Goal: Task Accomplishment & Management: Manage account settings

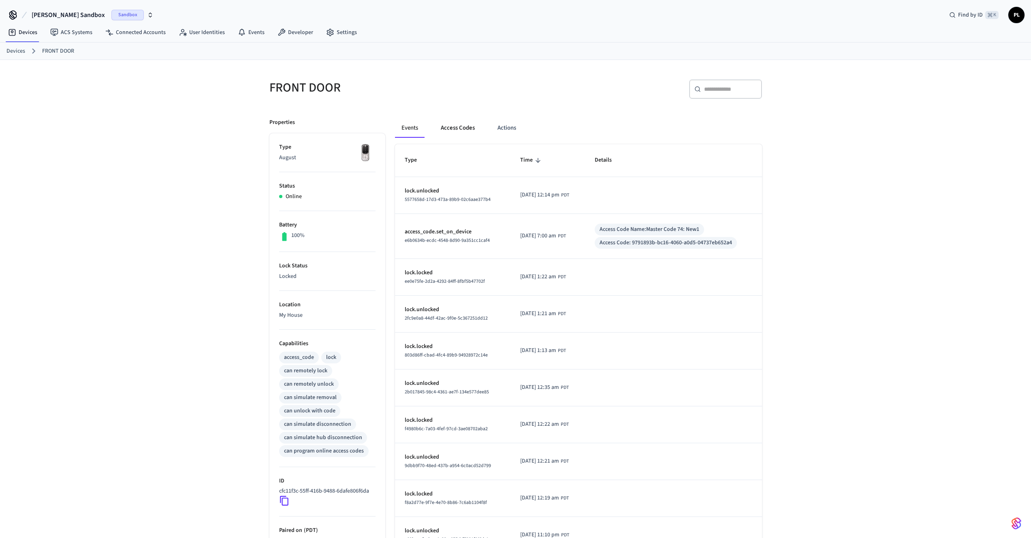
click at [448, 126] on button "Access Codes" at bounding box center [457, 127] width 47 height 19
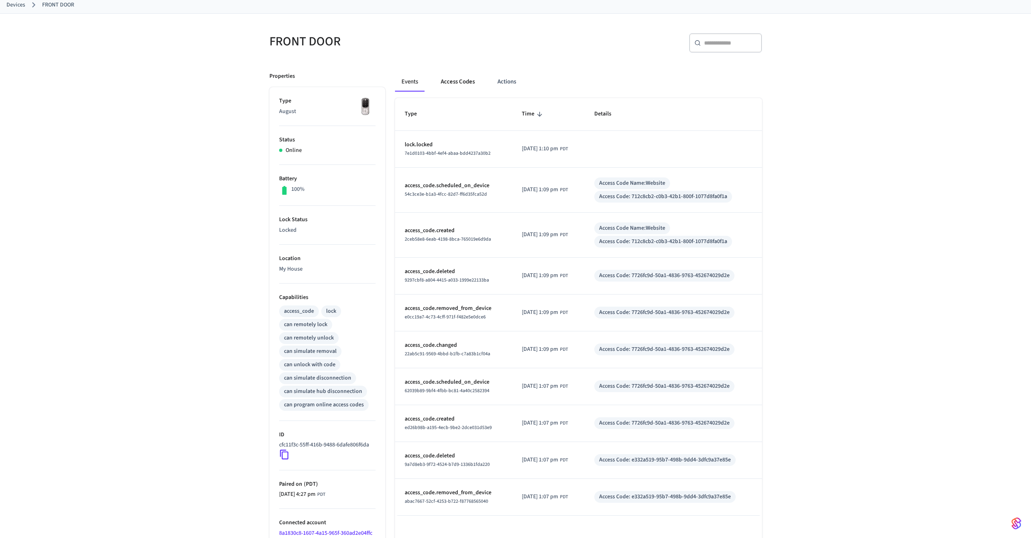
scroll to position [37, 0]
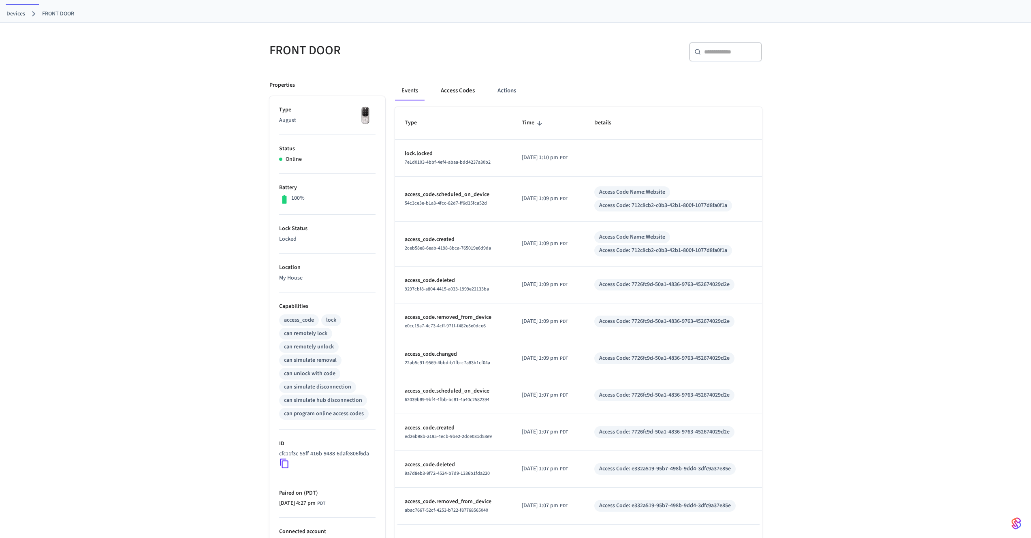
click at [455, 90] on button "Access Codes" at bounding box center [457, 90] width 47 height 19
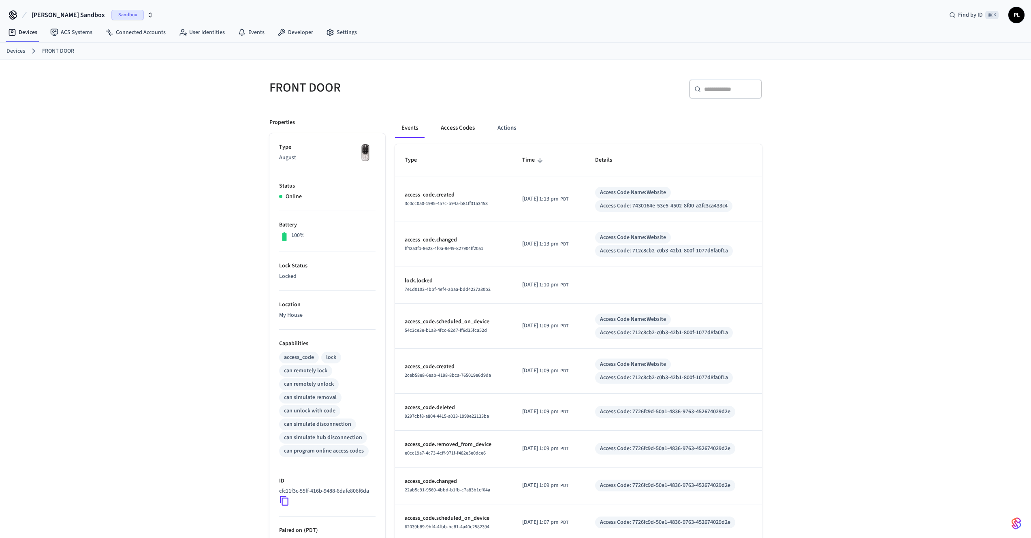
click at [460, 128] on button "Access Codes" at bounding box center [457, 127] width 47 height 19
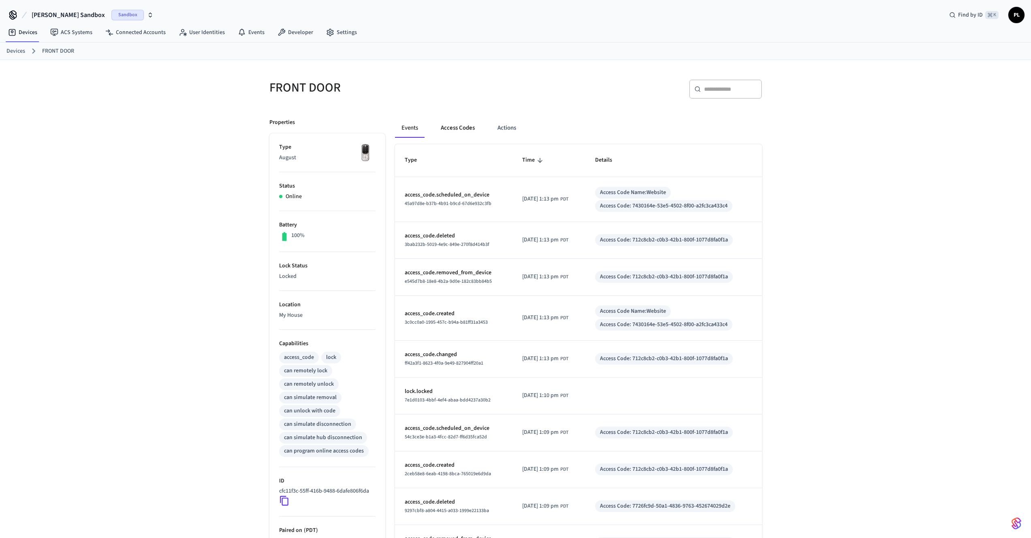
click at [459, 128] on button "Access Codes" at bounding box center [457, 127] width 47 height 19
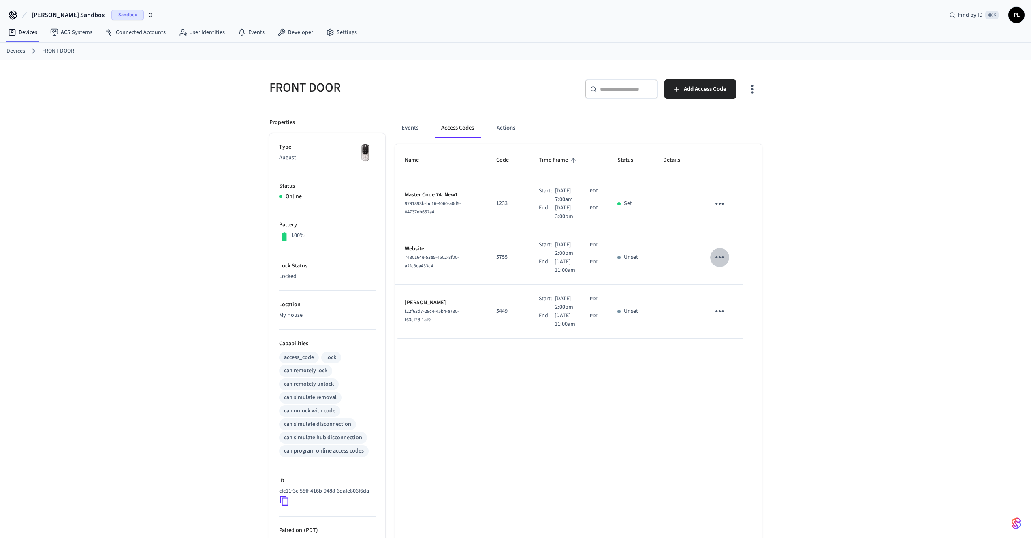
click at [721, 259] on icon "sticky table" at bounding box center [720, 257] width 13 height 13
click at [732, 278] on li "Edit" at bounding box center [739, 282] width 38 height 22
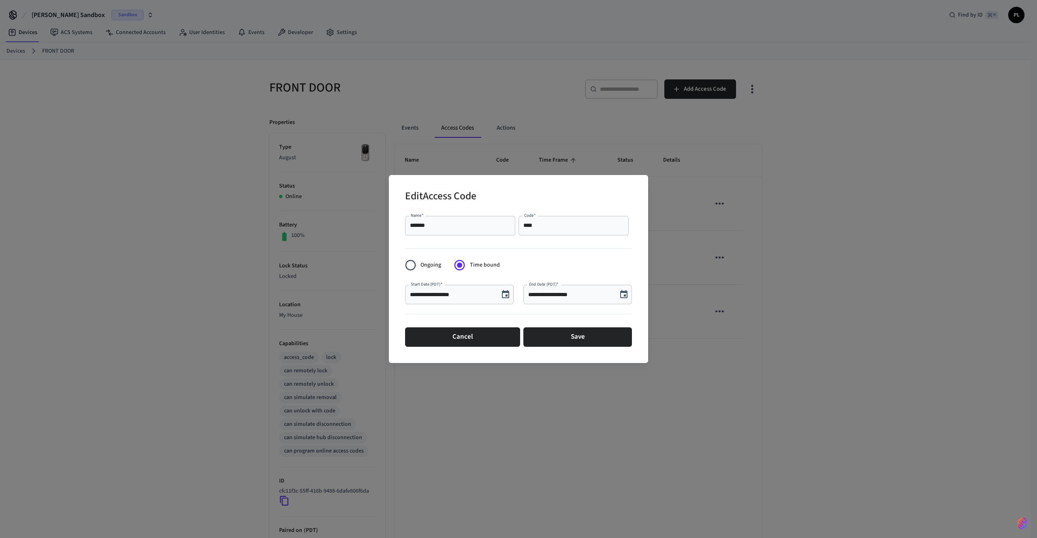
click at [563, 229] on input "****" at bounding box center [574, 226] width 100 height 8
type input "****"
click at [595, 338] on button "Save" at bounding box center [578, 336] width 109 height 19
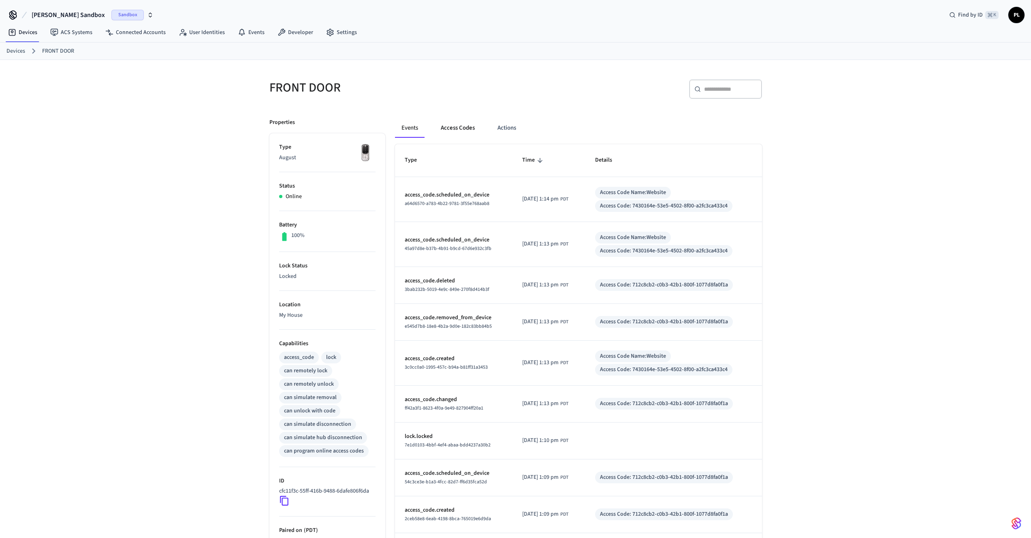
click at [454, 128] on button "Access Codes" at bounding box center [457, 127] width 47 height 19
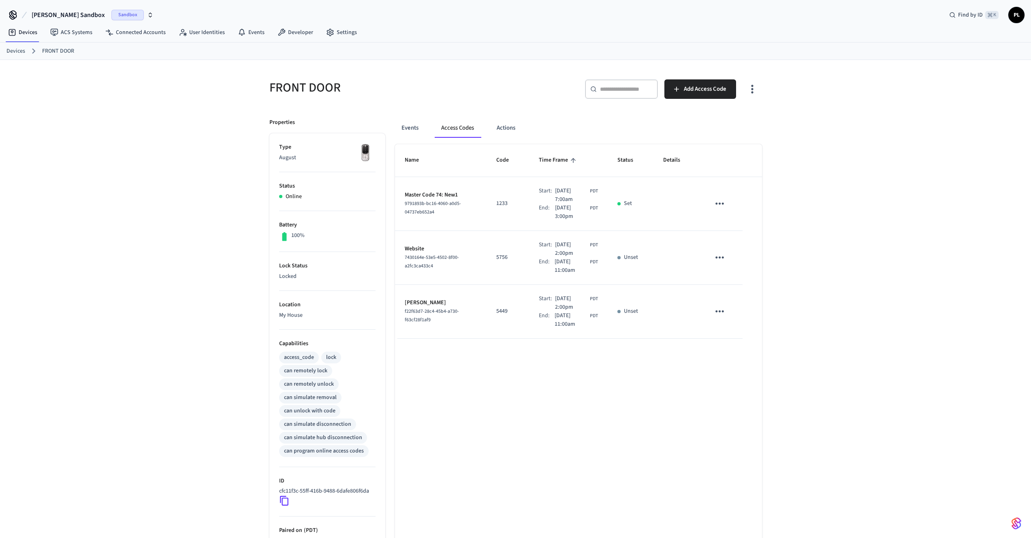
click at [720, 258] on icon "sticky table" at bounding box center [720, 257] width 9 height 2
click at [724, 274] on li "Edit" at bounding box center [741, 276] width 38 height 22
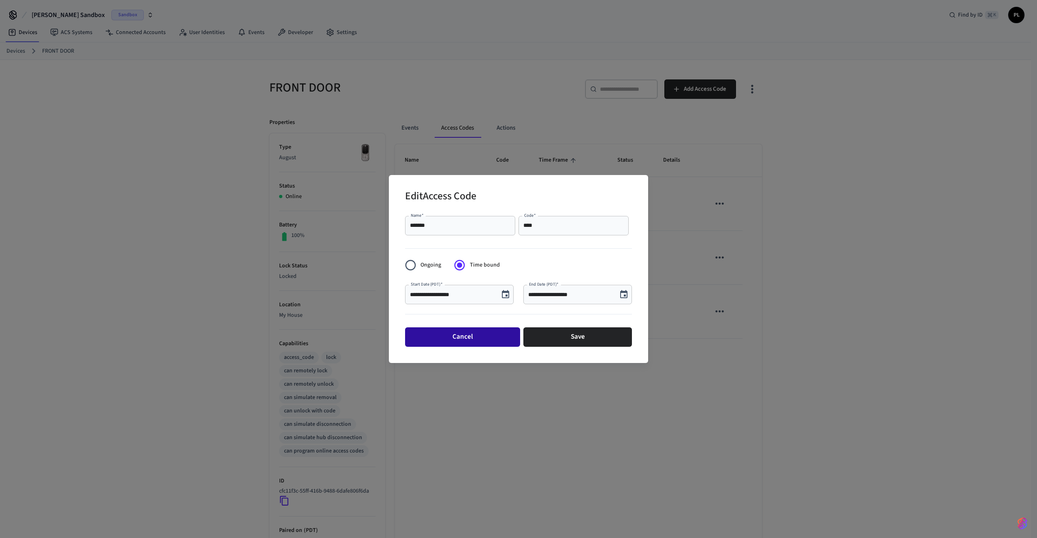
click at [461, 335] on button "Cancel" at bounding box center [462, 336] width 115 height 19
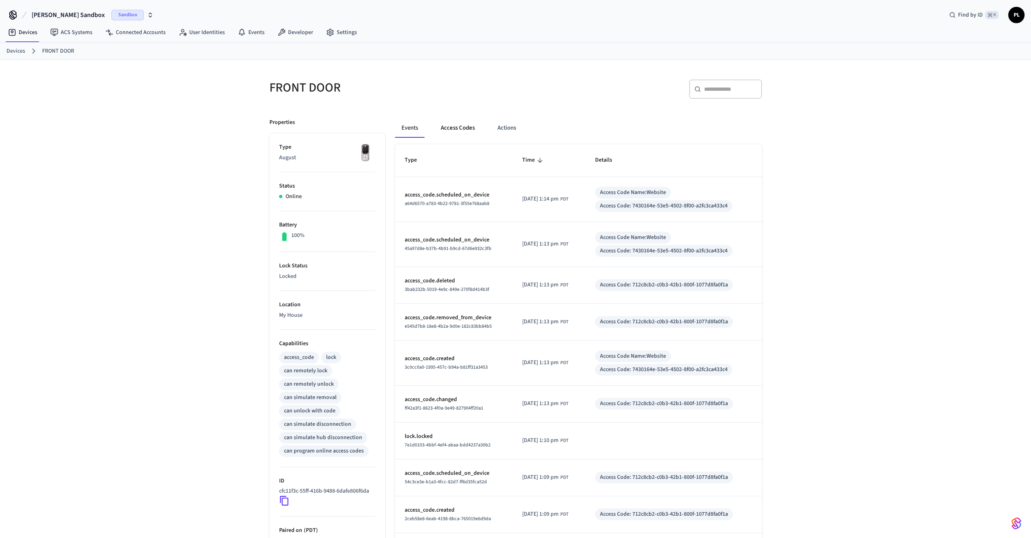
click at [452, 134] on button "Access Codes" at bounding box center [457, 127] width 47 height 19
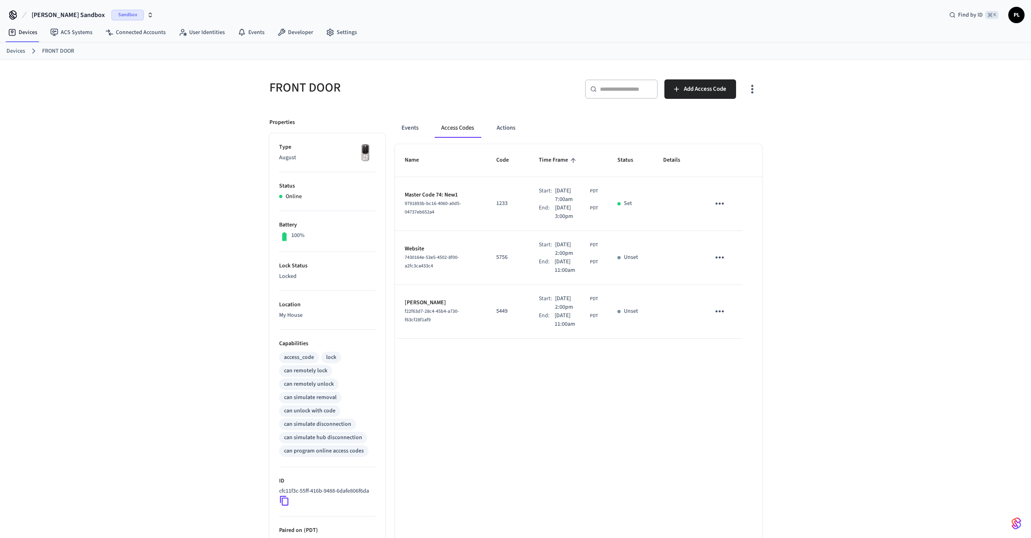
click at [726, 255] on icon "sticky table" at bounding box center [720, 257] width 13 height 13
click at [729, 279] on icon at bounding box center [730, 281] width 6 height 6
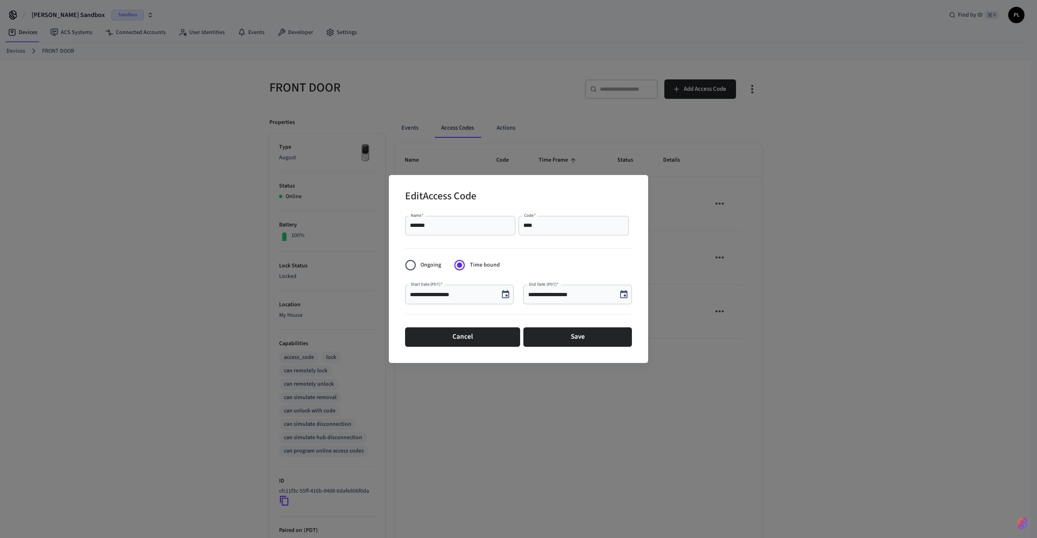
click at [429, 267] on span "Ongoing" at bounding box center [431, 265] width 21 height 9
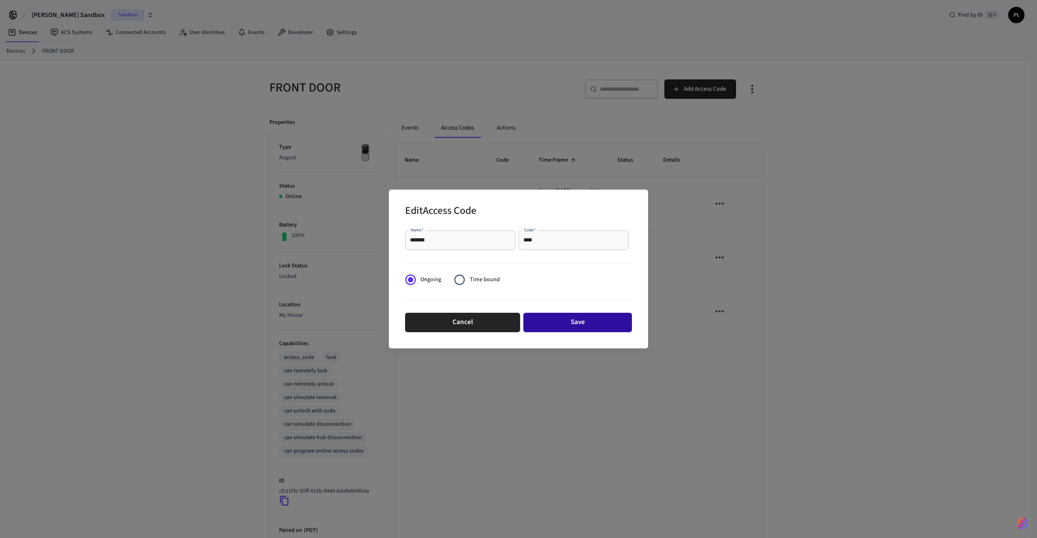
click at [569, 316] on button "Save" at bounding box center [578, 322] width 109 height 19
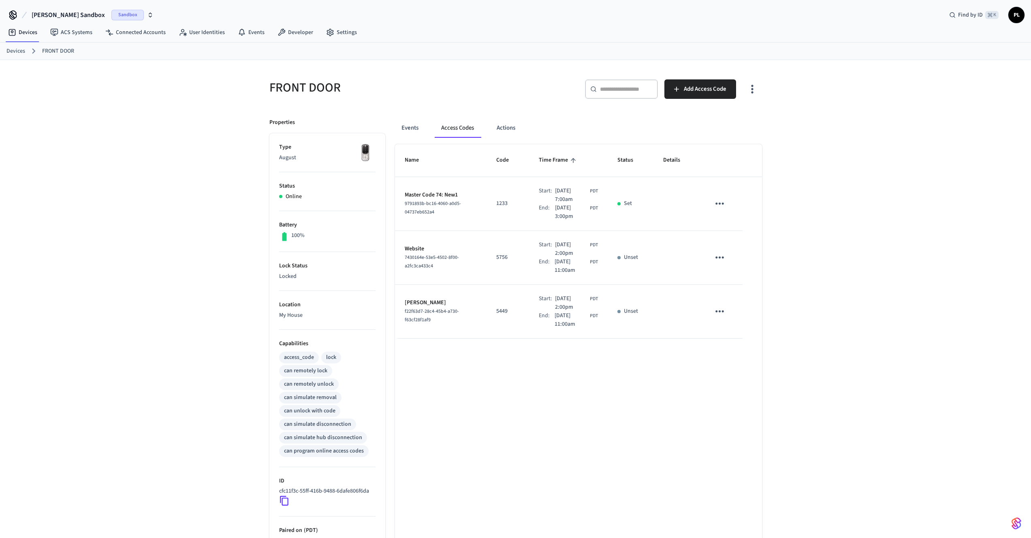
click at [712, 258] on button "sticky table" at bounding box center [719, 257] width 19 height 19
click at [725, 284] on icon at bounding box center [726, 285] width 6 height 6
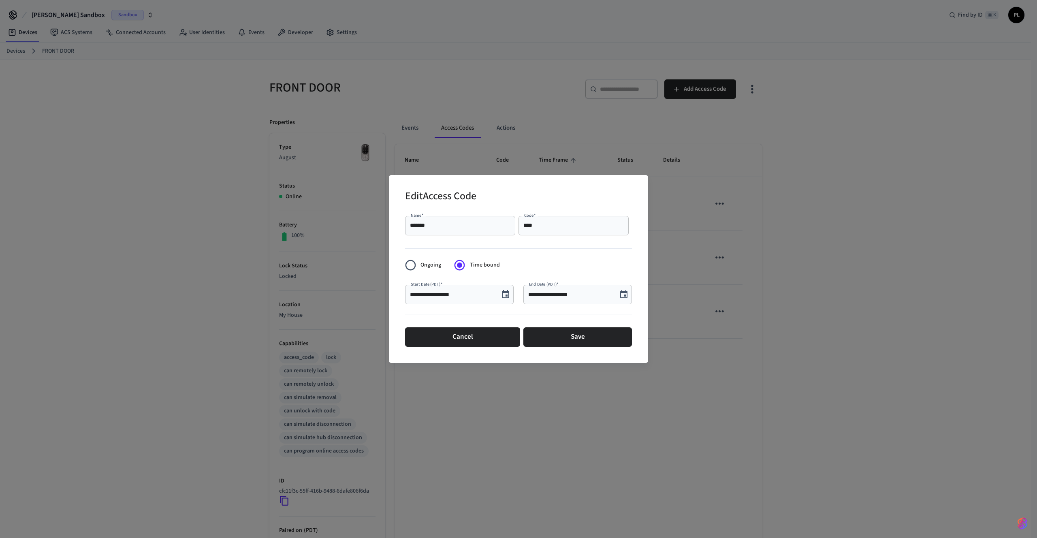
click at [434, 264] on span "Ongoing" at bounding box center [431, 265] width 21 height 9
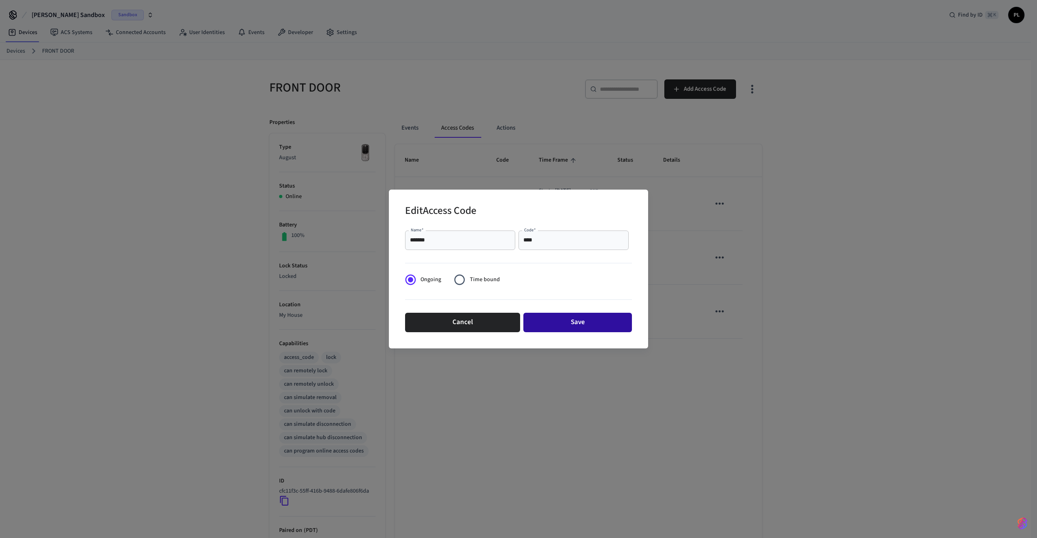
click at [556, 321] on button "Save" at bounding box center [578, 322] width 109 height 19
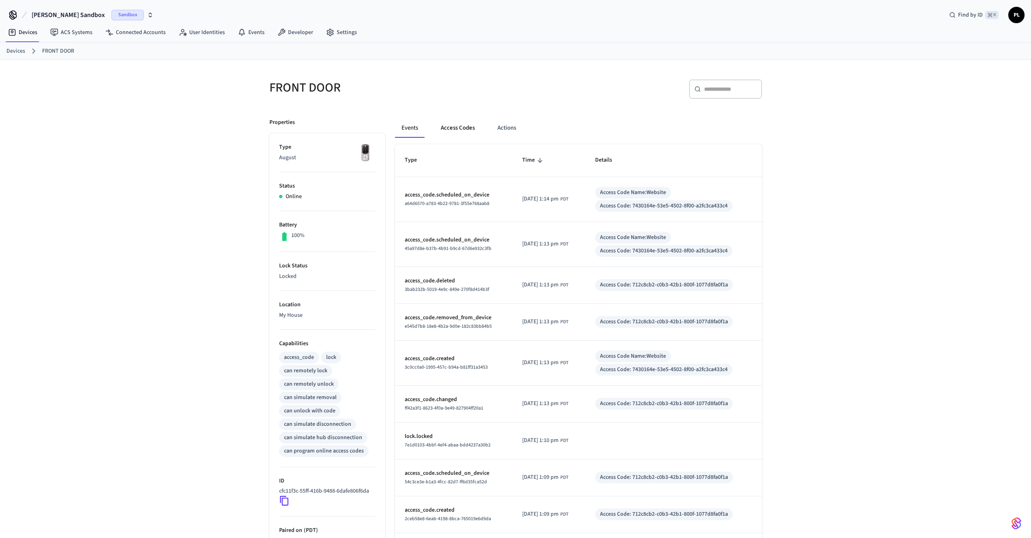
click at [470, 126] on button "Access Codes" at bounding box center [457, 127] width 47 height 19
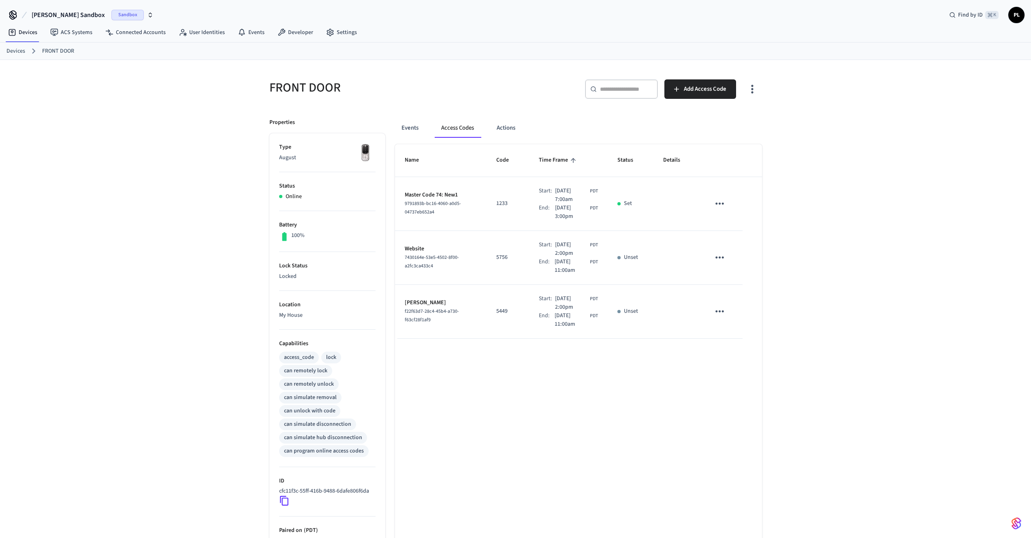
click at [714, 258] on icon "sticky table" at bounding box center [720, 257] width 13 height 13
click at [728, 280] on icon at bounding box center [730, 281] width 6 height 6
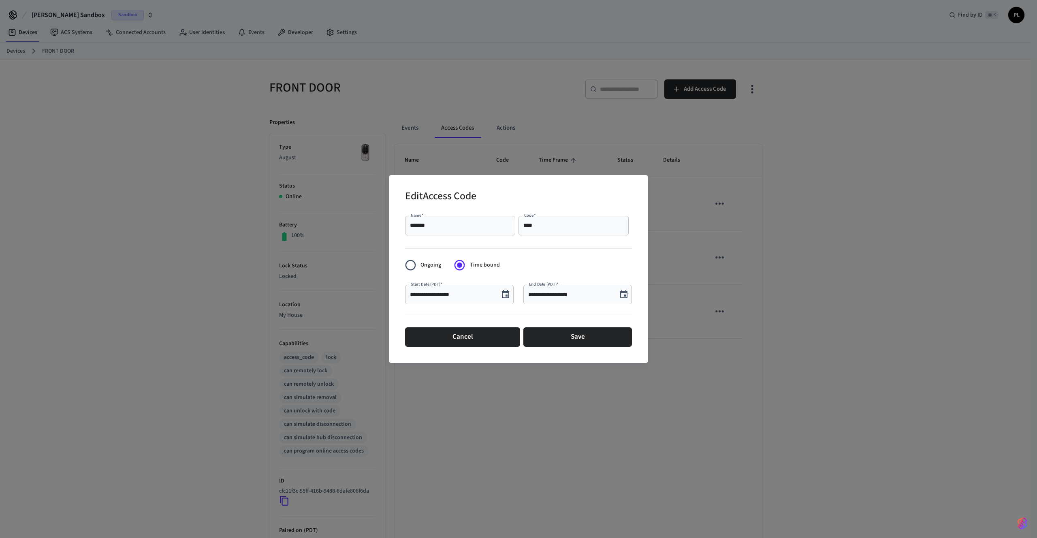
click at [775, 244] on div "**********" at bounding box center [518, 269] width 1037 height 538
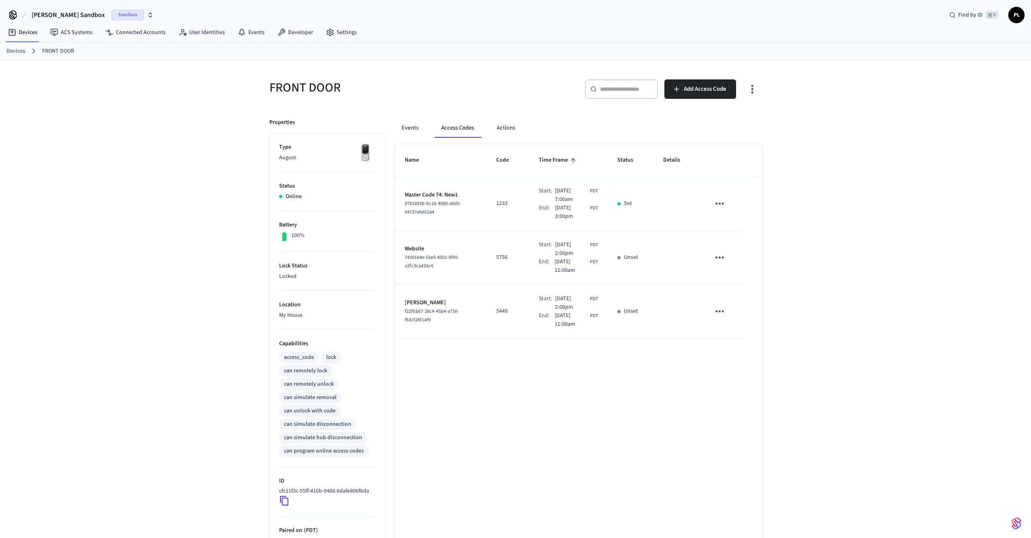
click at [625, 259] on p "Unset" at bounding box center [631, 257] width 14 height 9
click at [432, 258] on span "7430164e-53e5-4502-8f00-a2fc3ca433c4" at bounding box center [432, 261] width 54 height 15
click at [716, 257] on icon "sticky table" at bounding box center [720, 257] width 9 height 2
click at [735, 275] on li "Edit" at bounding box center [741, 276] width 38 height 22
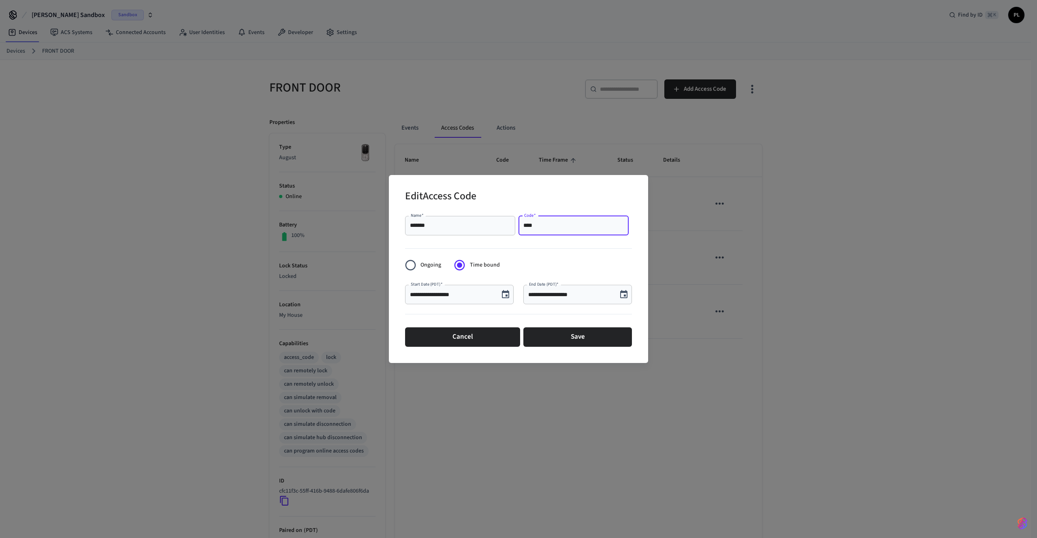
click at [594, 223] on input "****" at bounding box center [574, 226] width 100 height 8
click at [590, 329] on button "Save" at bounding box center [578, 336] width 109 height 19
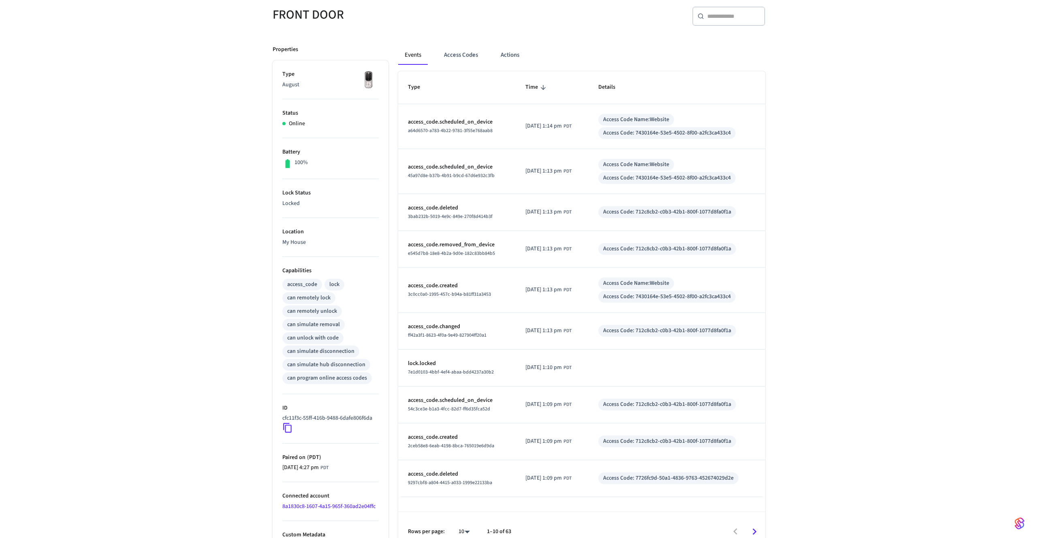
scroll to position [86, 0]
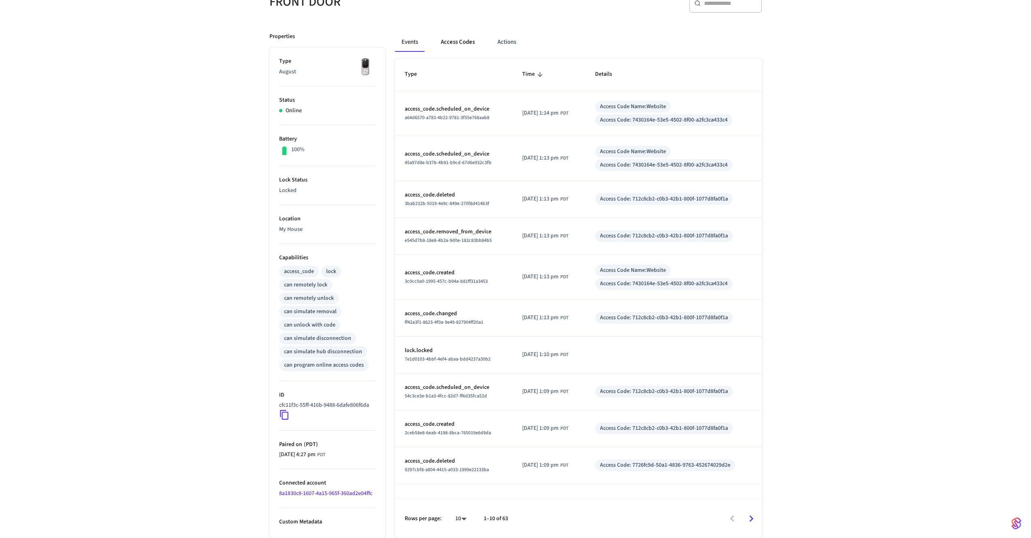
click at [476, 46] on button "Access Codes" at bounding box center [457, 41] width 47 height 19
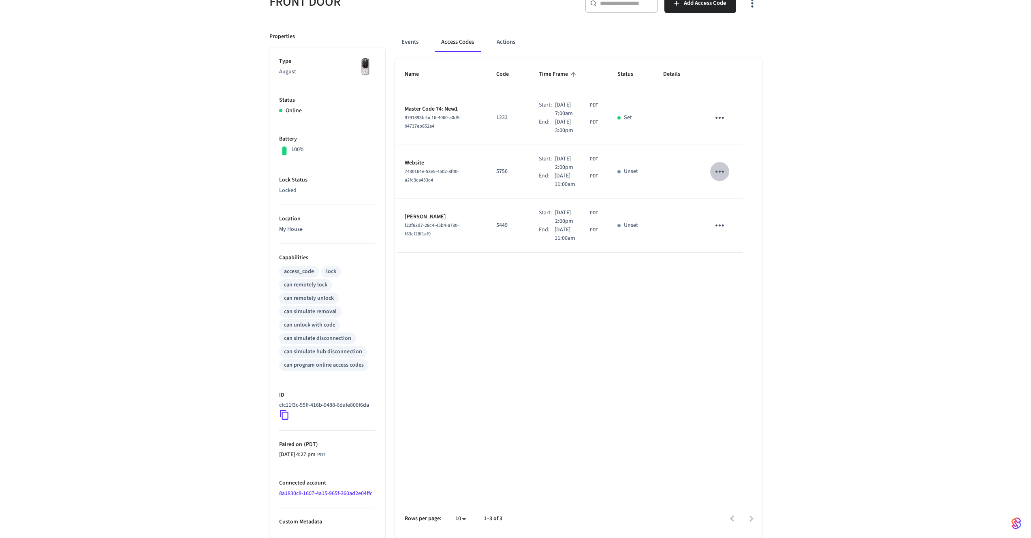
click at [725, 167] on icon "sticky table" at bounding box center [720, 171] width 13 height 13
click at [739, 199] on li "Edit" at bounding box center [739, 196] width 38 height 22
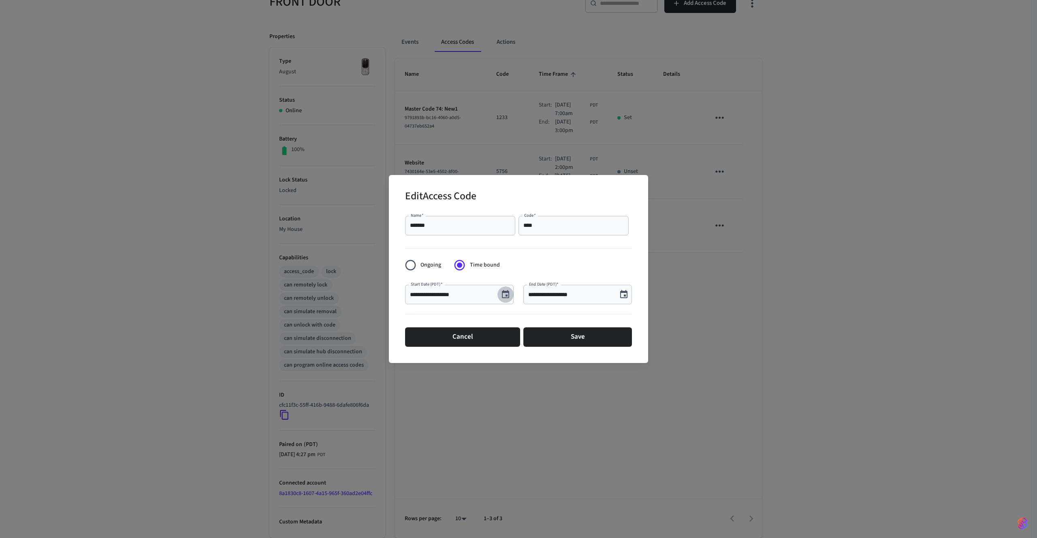
click at [507, 296] on icon "Choose date, selected date is Oct 9, 2025" at bounding box center [505, 294] width 7 height 8
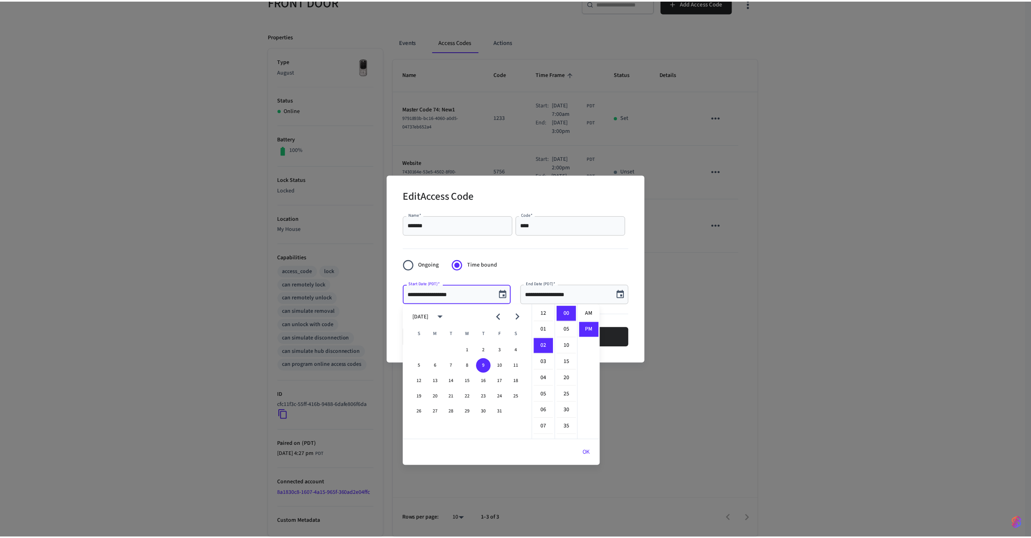
scroll to position [15, 0]
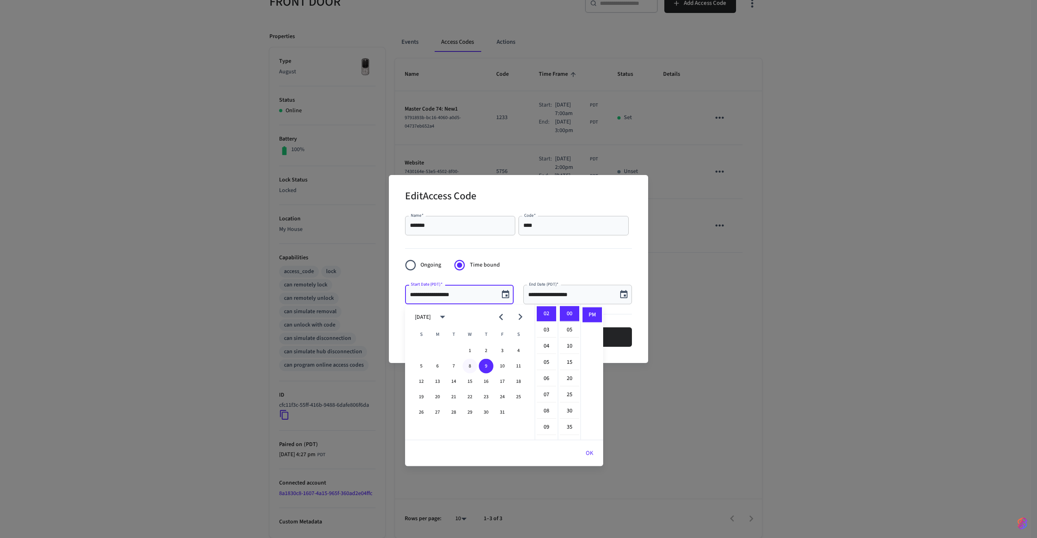
click at [473, 363] on button "8" at bounding box center [470, 366] width 15 height 15
type input "**********"
click at [590, 454] on button "OK" at bounding box center [589, 453] width 27 height 19
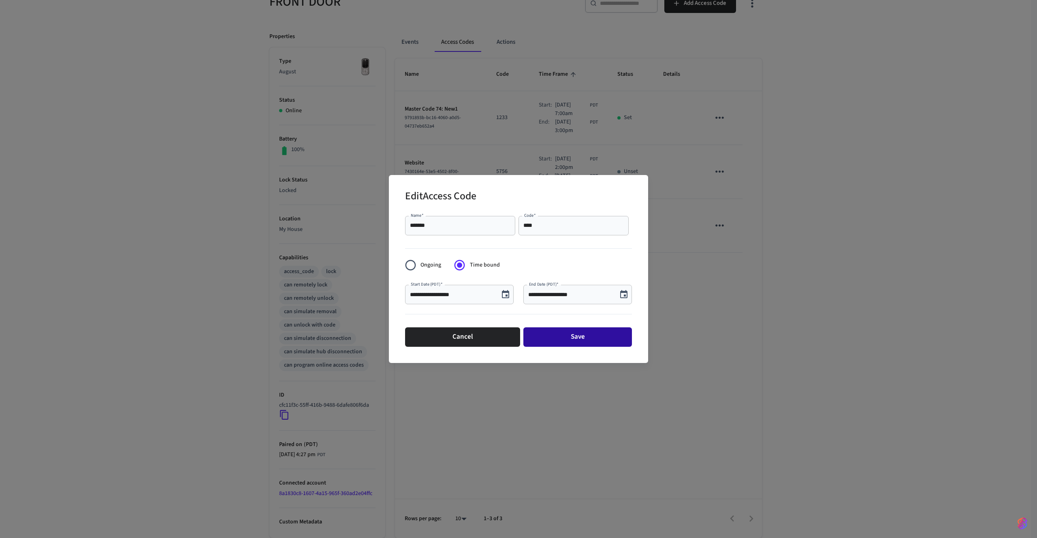
click at [594, 340] on button "Save" at bounding box center [578, 336] width 109 height 19
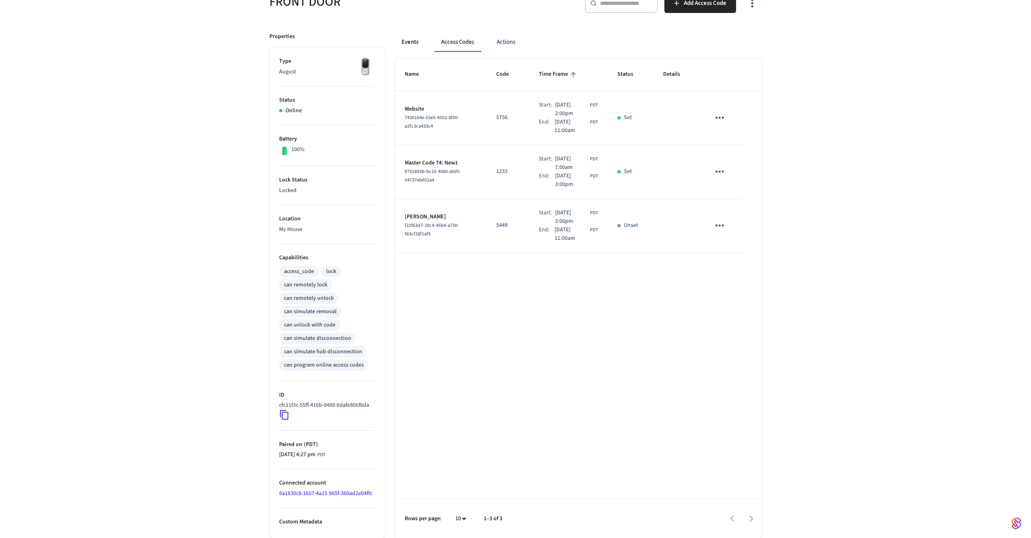
click at [422, 41] on button "Events" at bounding box center [410, 41] width 30 height 19
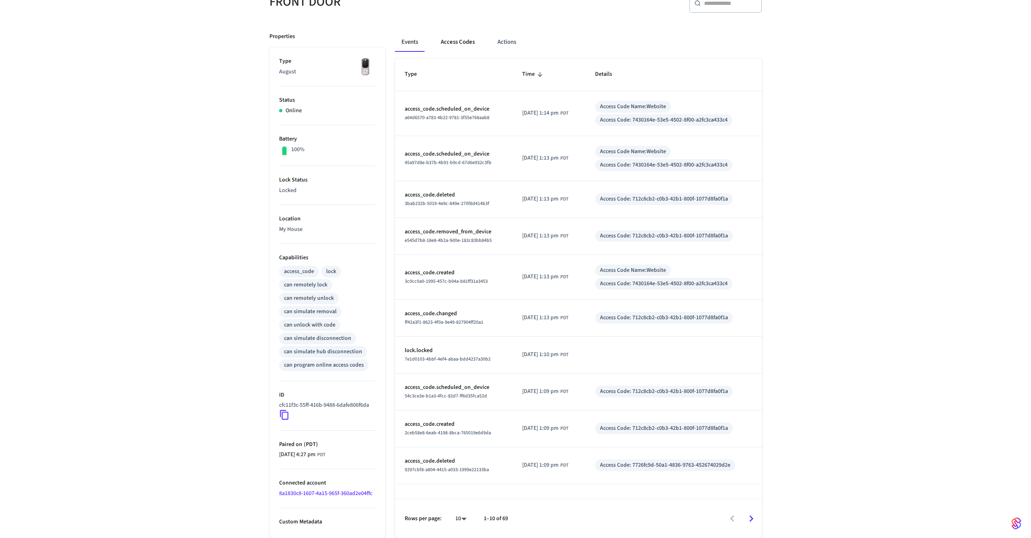
click at [466, 45] on button "Access Codes" at bounding box center [457, 41] width 47 height 19
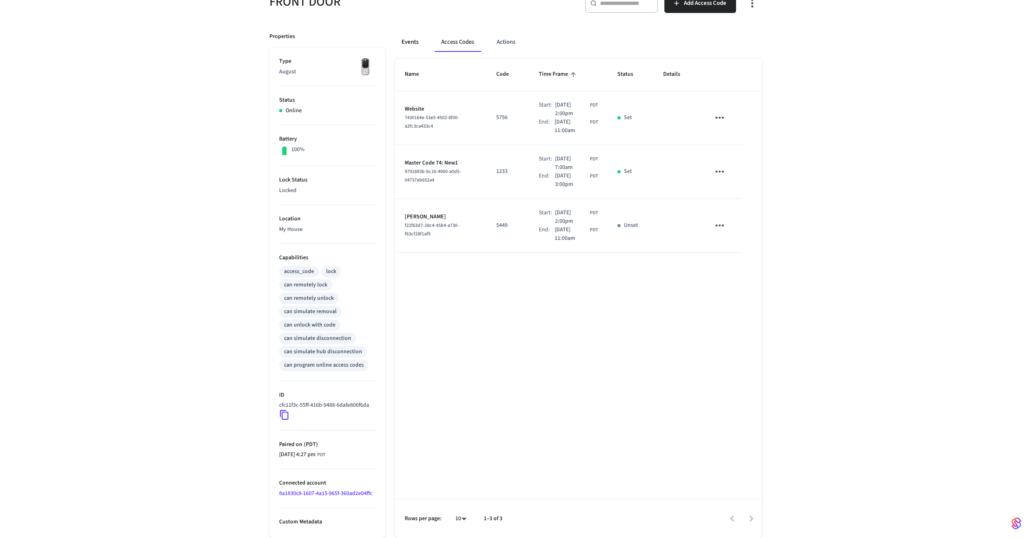
click at [396, 45] on button "Events" at bounding box center [410, 41] width 30 height 19
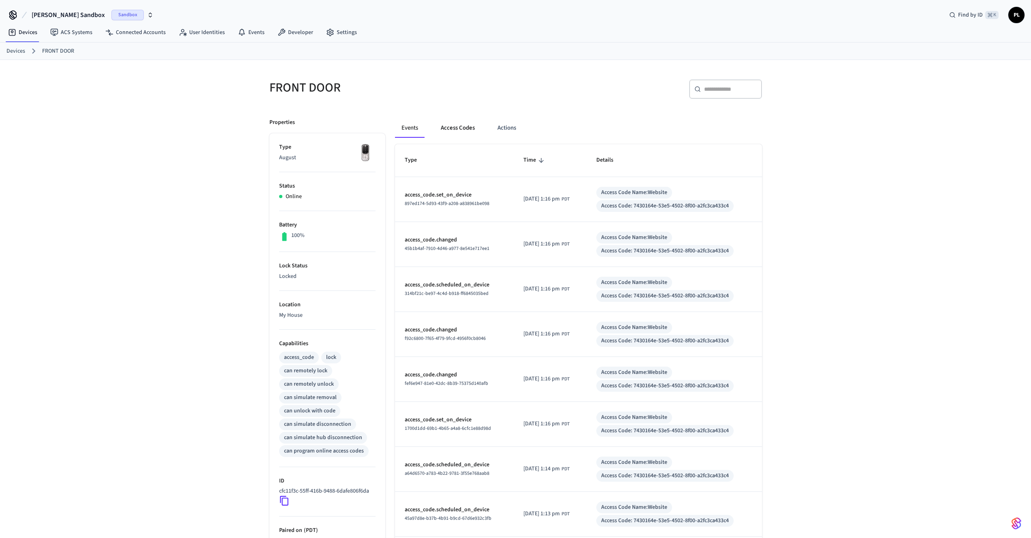
click at [453, 129] on button "Access Codes" at bounding box center [457, 127] width 47 height 19
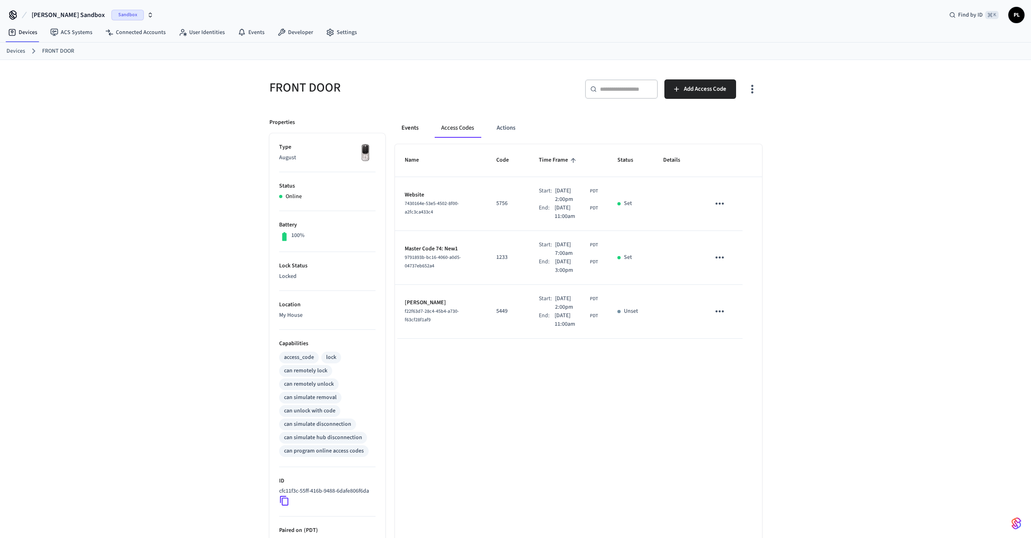
click at [406, 130] on button "Events" at bounding box center [410, 127] width 30 height 19
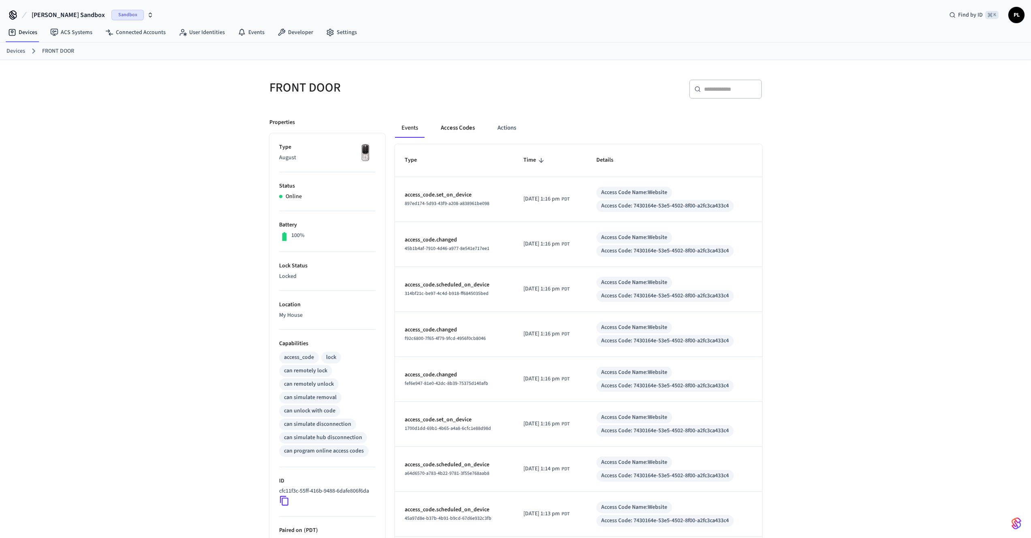
click at [465, 128] on button "Access Codes" at bounding box center [457, 127] width 47 height 19
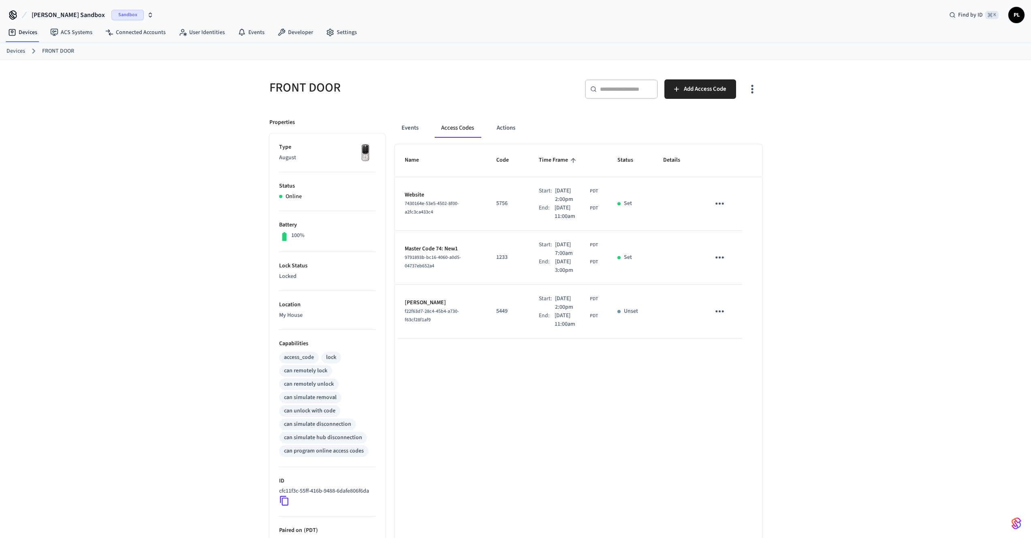
click at [721, 205] on icon "sticky table" at bounding box center [720, 203] width 13 height 13
click at [823, 190] on div at bounding box center [518, 269] width 1037 height 538
click at [68, 19] on span "[PERSON_NAME] Sandbox" at bounding box center [68, 15] width 73 height 10
click at [142, 173] on div "FRONT DOOR ​ ​ Add Access Code Properties Type August Status Online Battery 100…" at bounding box center [515, 342] width 1031 height 564
click at [17, 52] on link "Devices" at bounding box center [15, 51] width 19 height 9
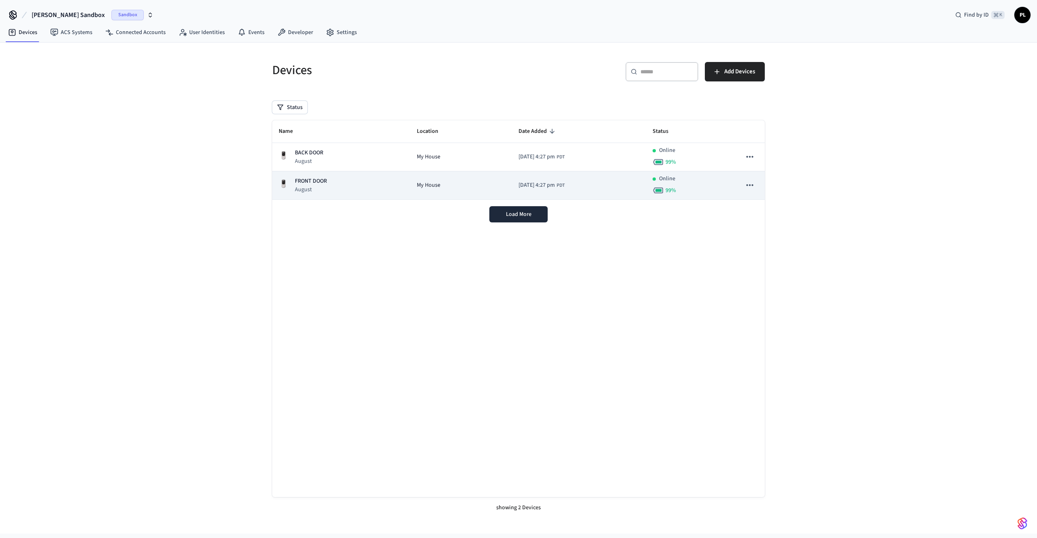
click at [341, 176] on td "FRONT DOOR August" at bounding box center [341, 185] width 138 height 28
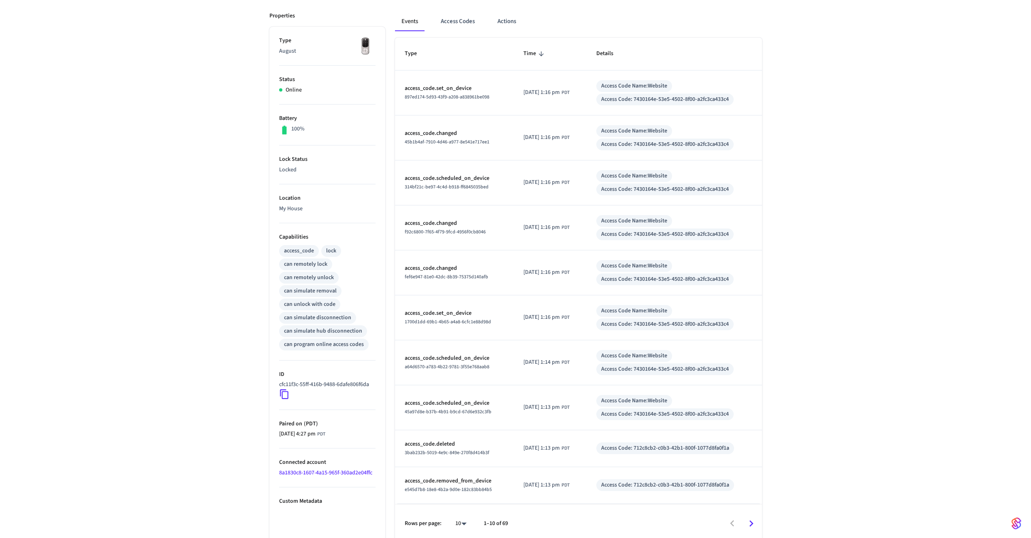
scroll to position [112, 0]
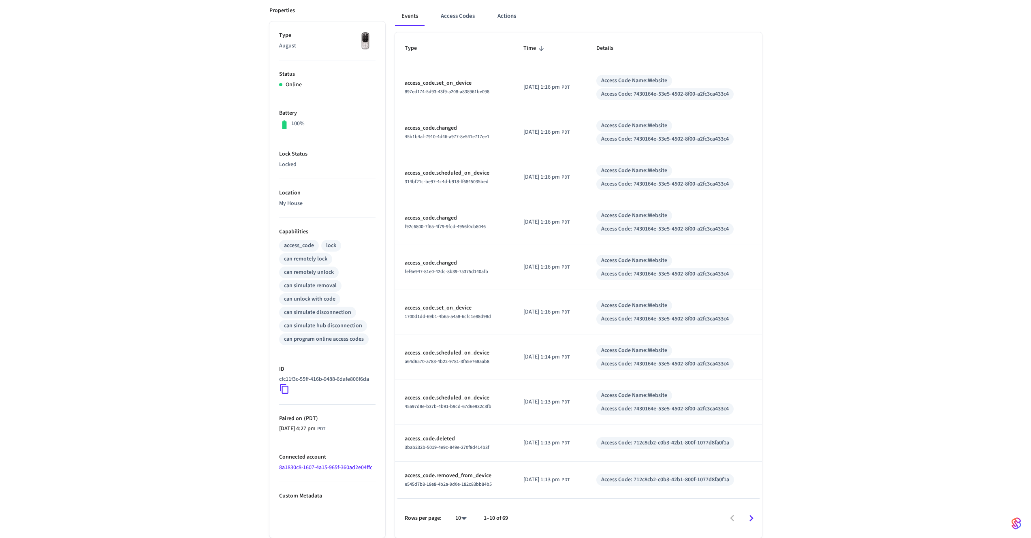
click at [355, 466] on link "8a1830c8-1607-4a15-965f-360ad2e04ffc" at bounding box center [325, 468] width 93 height 8
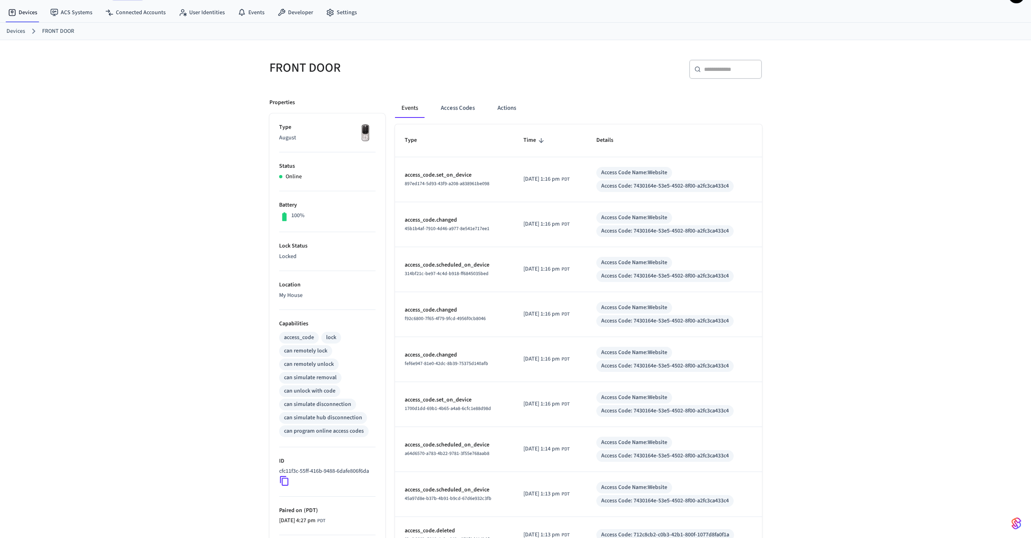
scroll to position [15, 0]
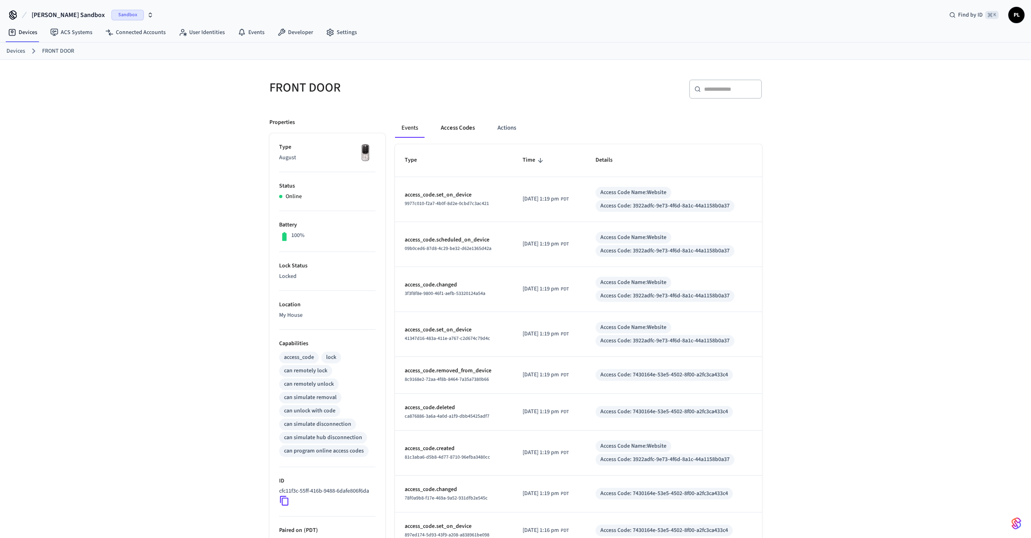
click at [462, 124] on button "Access Codes" at bounding box center [457, 127] width 47 height 19
click at [518, 125] on button "Actions" at bounding box center [507, 127] width 32 height 19
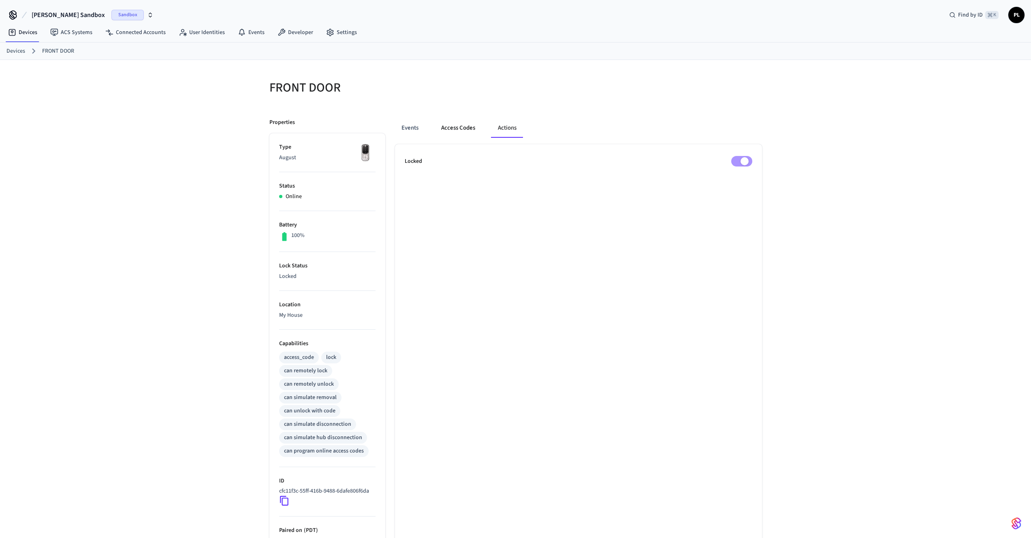
click at [462, 127] on button "Access Codes" at bounding box center [458, 127] width 47 height 19
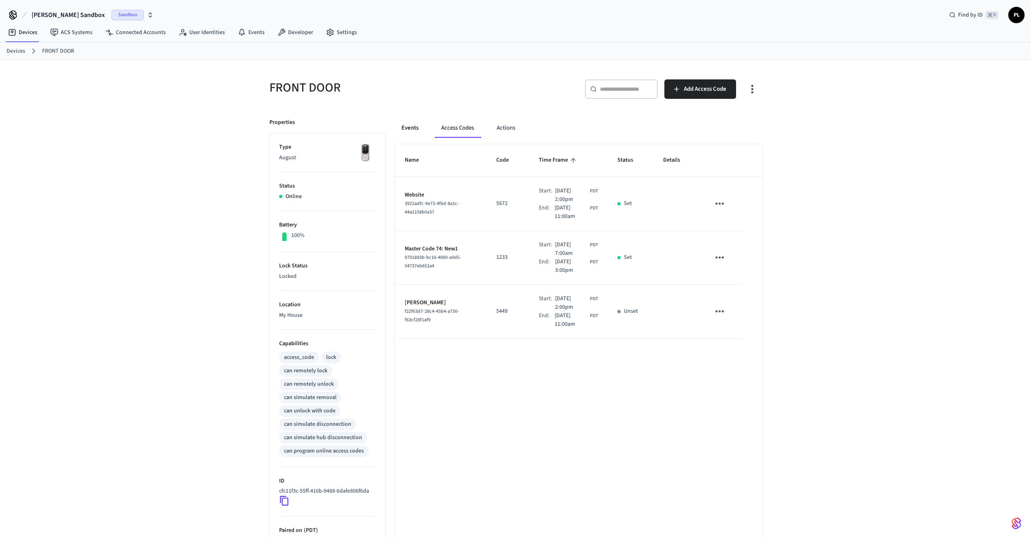
click at [409, 123] on button "Events" at bounding box center [410, 127] width 30 height 19
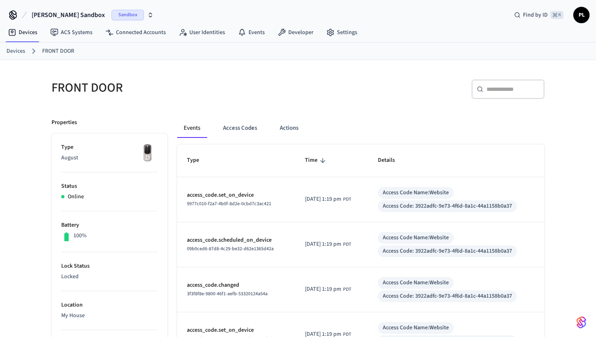
click at [49, 14] on span "[PERSON_NAME] Sandbox" at bounding box center [68, 15] width 73 height 10
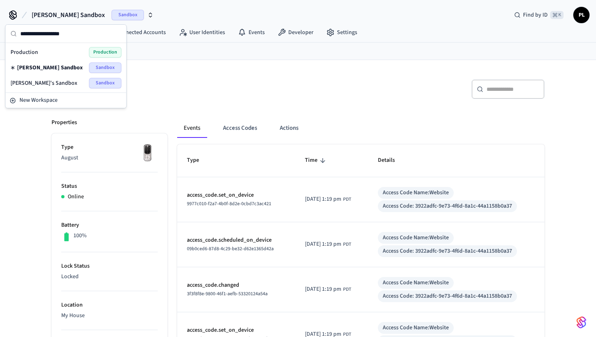
click at [363, 67] on div "FRONT DOOR ​ ​ Properties Type August Status Online Battery 100% Lock Status Lo…" at bounding box center [297, 342] width 519 height 565
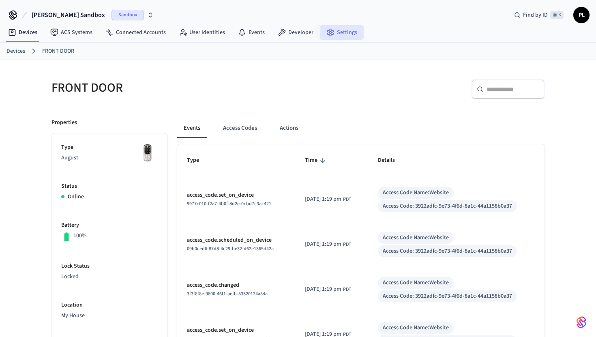
click at [348, 26] on link "Settings" at bounding box center [342, 32] width 44 height 15
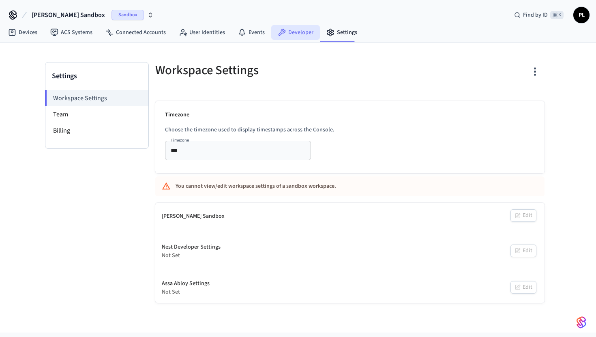
click at [290, 34] on link "Developer" at bounding box center [295, 32] width 49 height 15
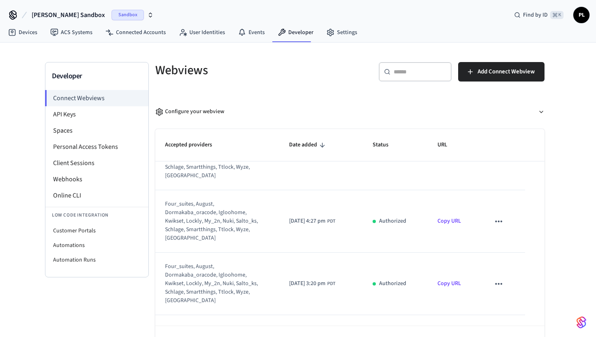
scroll to position [121, 0]
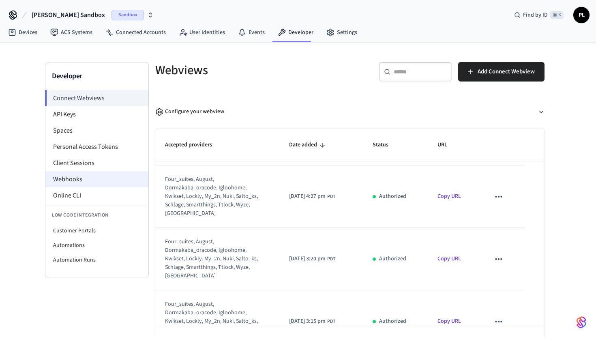
click at [96, 184] on li "Webhooks" at bounding box center [96, 179] width 103 height 16
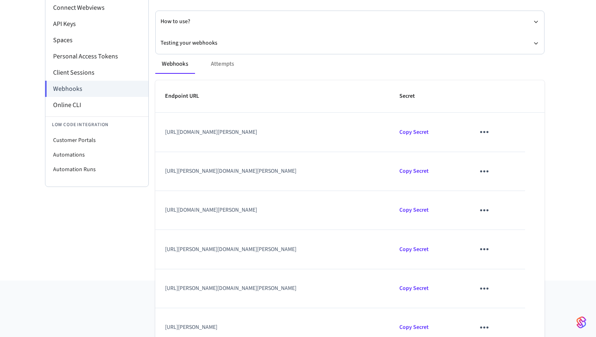
scroll to position [94, 0]
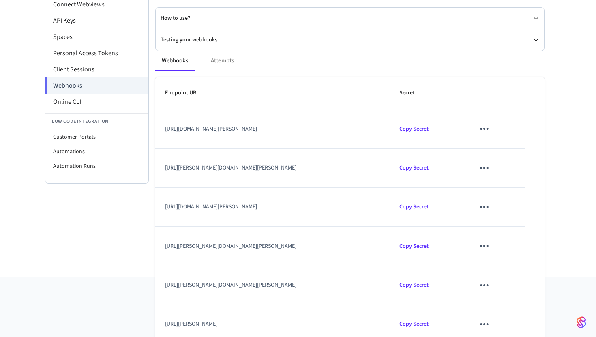
click at [490, 167] on icon "sticky table" at bounding box center [484, 168] width 13 height 13
click at [509, 186] on li "Edit" at bounding box center [517, 192] width 38 height 22
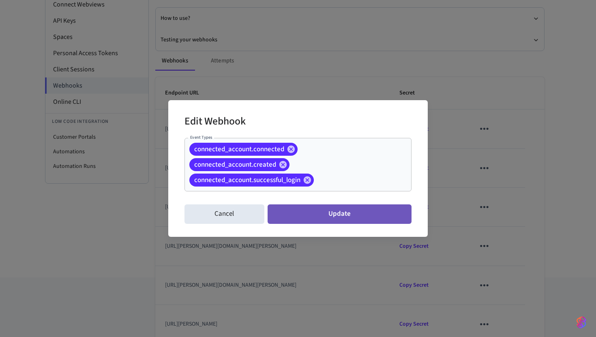
click at [351, 208] on button "Update" at bounding box center [339, 213] width 144 height 19
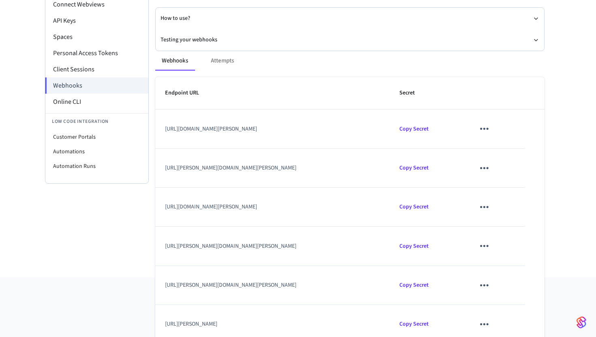
click at [490, 166] on icon "sticky table" at bounding box center [484, 168] width 13 height 13
click at [366, 214] on div at bounding box center [298, 168] width 596 height 337
click at [490, 243] on icon "sticky table" at bounding box center [484, 245] width 13 height 13
click at [510, 266] on li "Edit" at bounding box center [517, 270] width 38 height 22
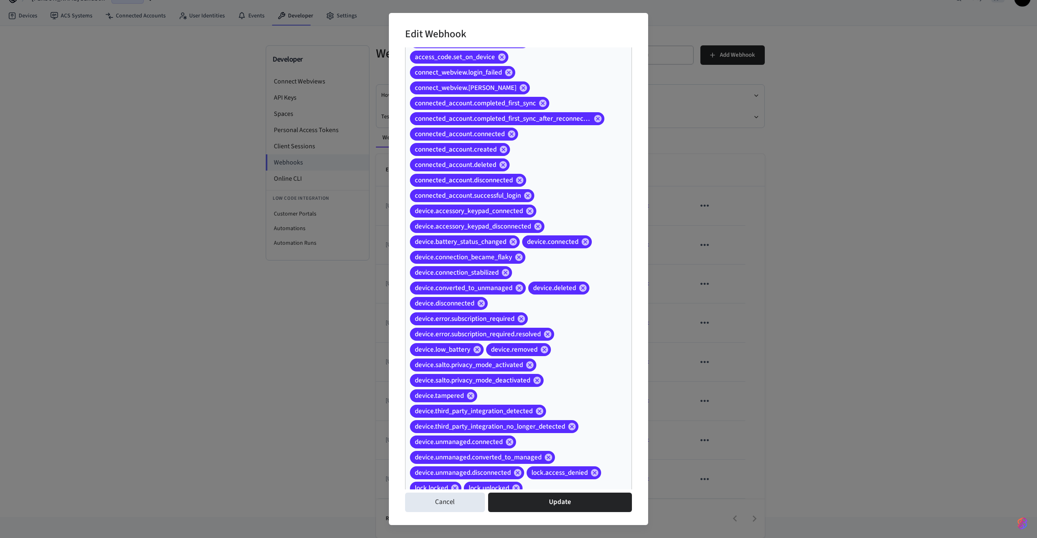
scroll to position [102, 0]
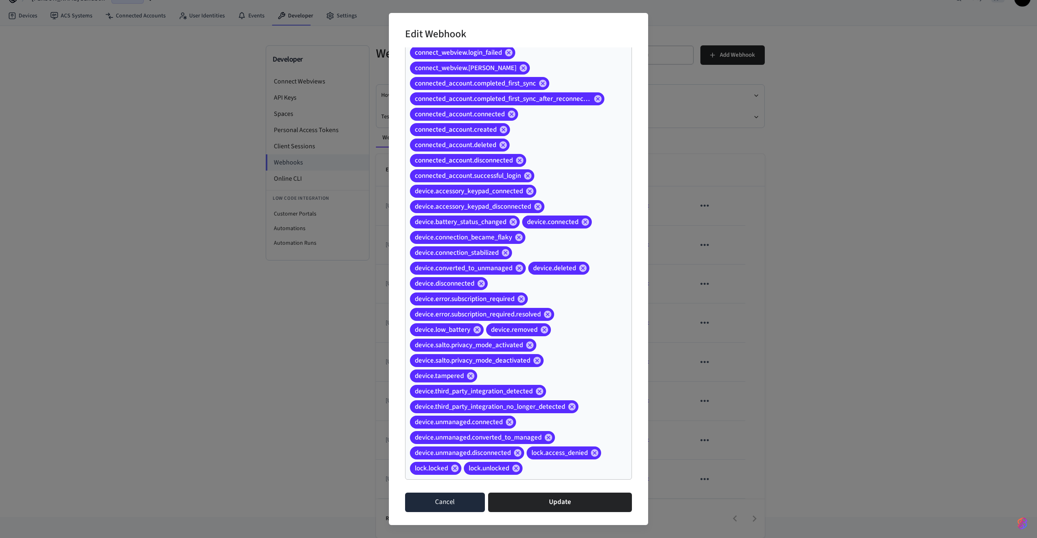
click at [453, 502] on button "Cancel" at bounding box center [445, 502] width 80 height 19
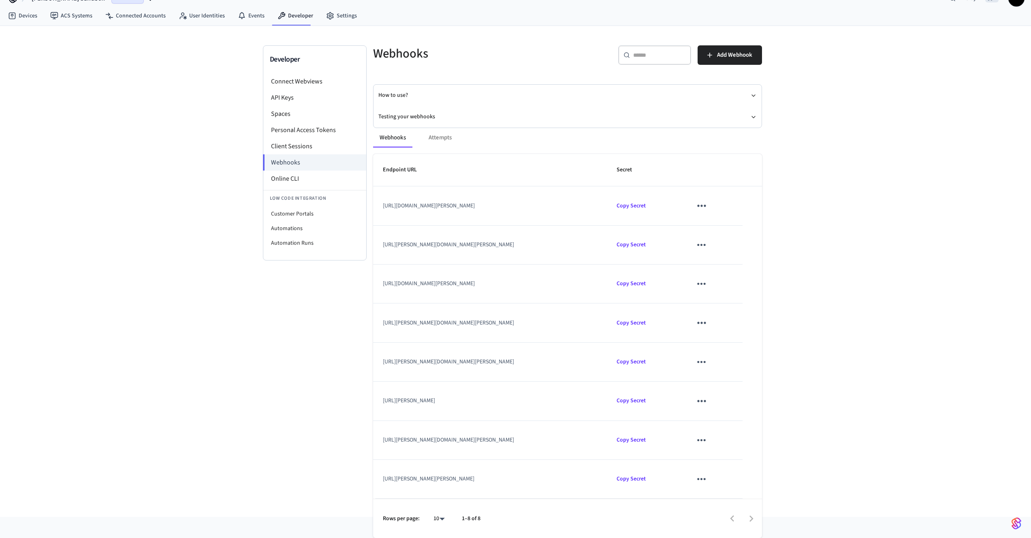
click at [708, 243] on icon "sticky table" at bounding box center [701, 245] width 13 height 13
click at [718, 261] on li "Edit" at bounding box center [735, 269] width 38 height 22
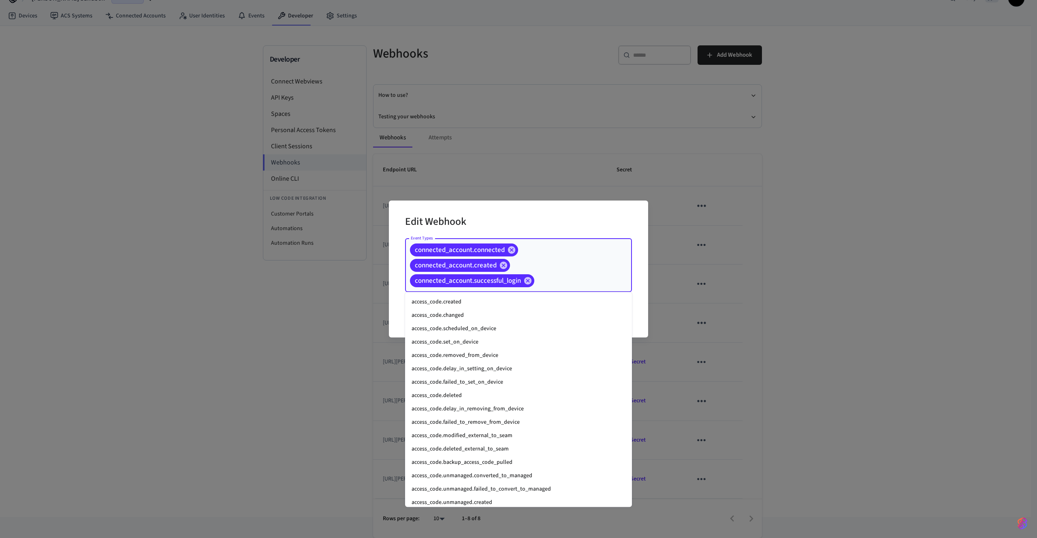
click at [603, 276] on input "Event Types" at bounding box center [571, 281] width 70 height 14
type input "**********"
click at [540, 304] on li "access_code.created" at bounding box center [518, 301] width 227 height 13
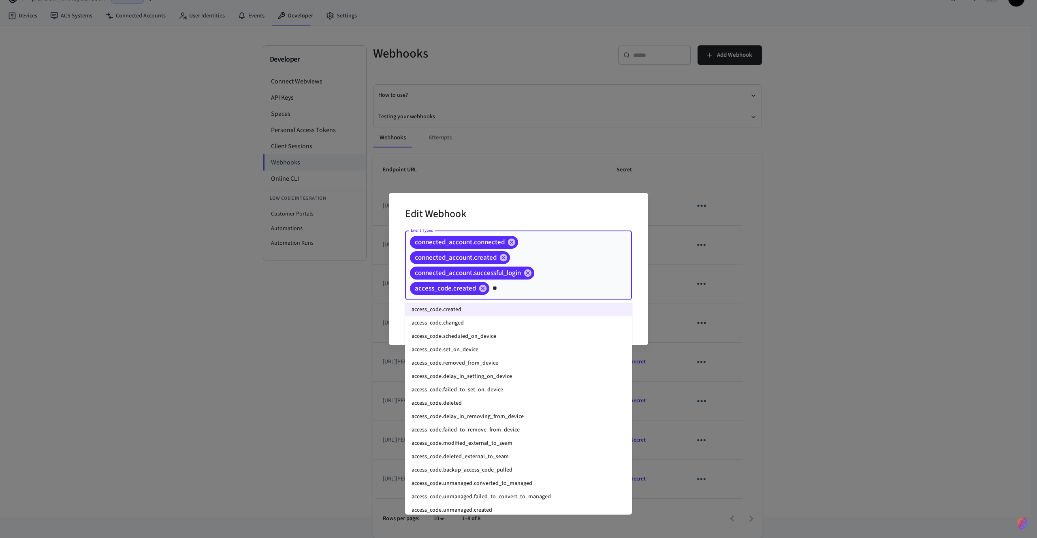
type input "***"
click at [508, 318] on li "access_code.changed" at bounding box center [518, 322] width 227 height 13
type input "******"
click at [525, 331] on li "access_code.scheduled_on_device" at bounding box center [518, 336] width 227 height 13
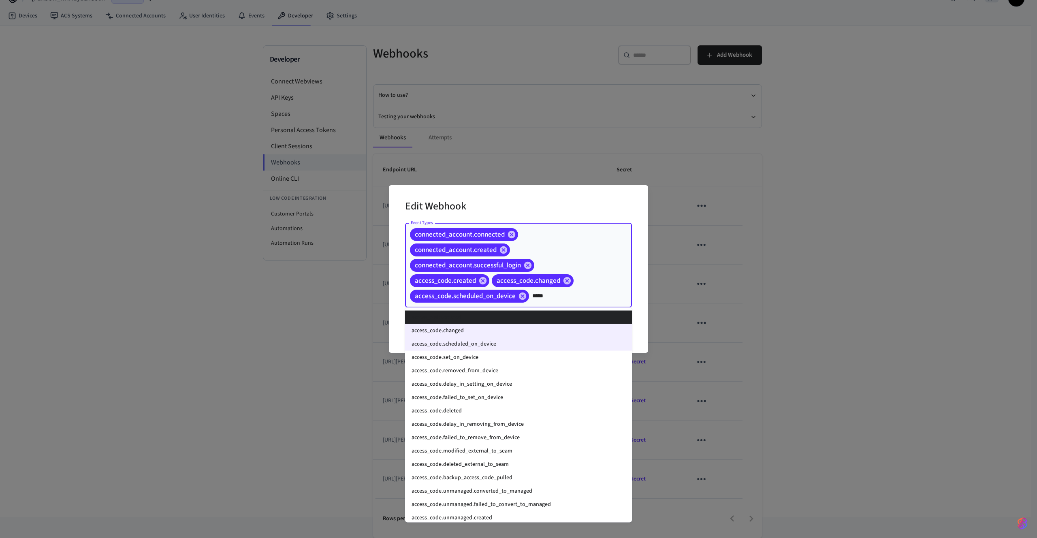
type input "******"
click at [516, 355] on li "access_code.set_on_device" at bounding box center [518, 357] width 227 height 13
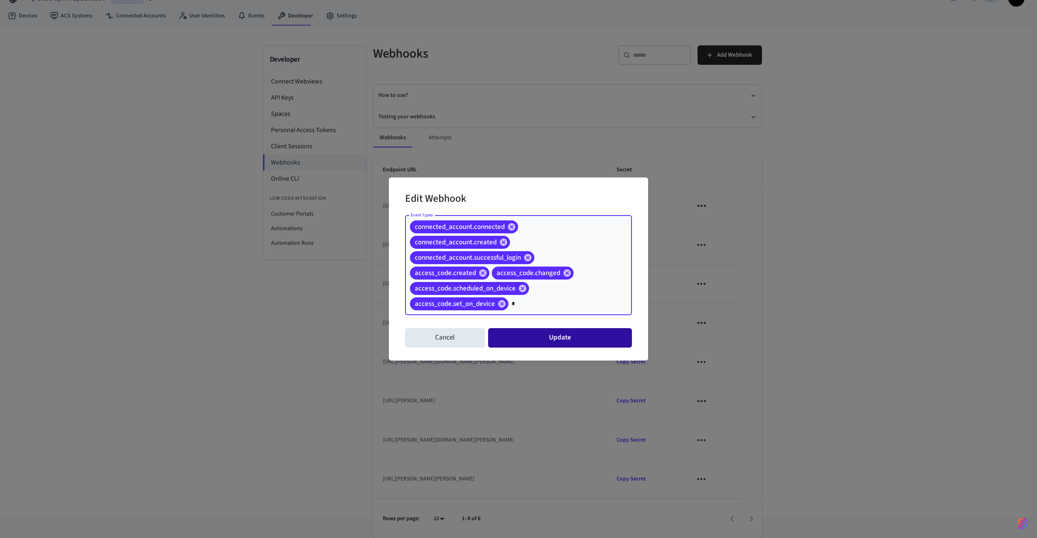
type input "**"
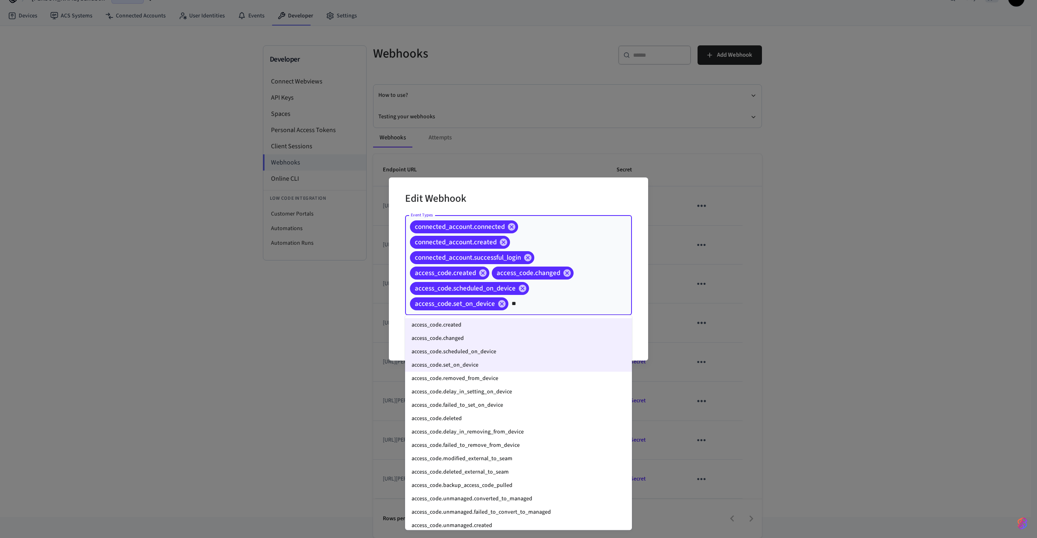
click at [527, 377] on li "access_code.removed_from_device" at bounding box center [518, 378] width 227 height 13
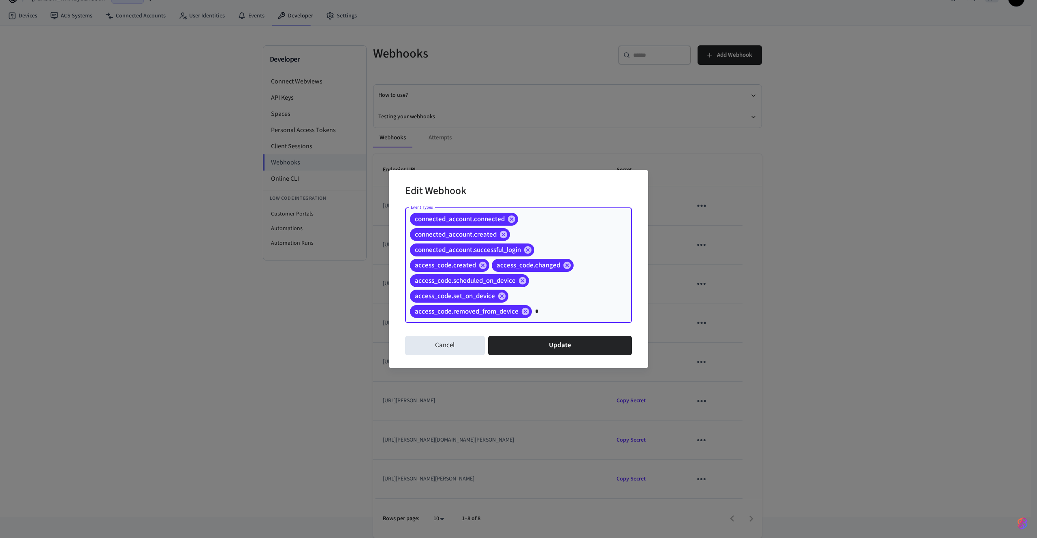
type input "**"
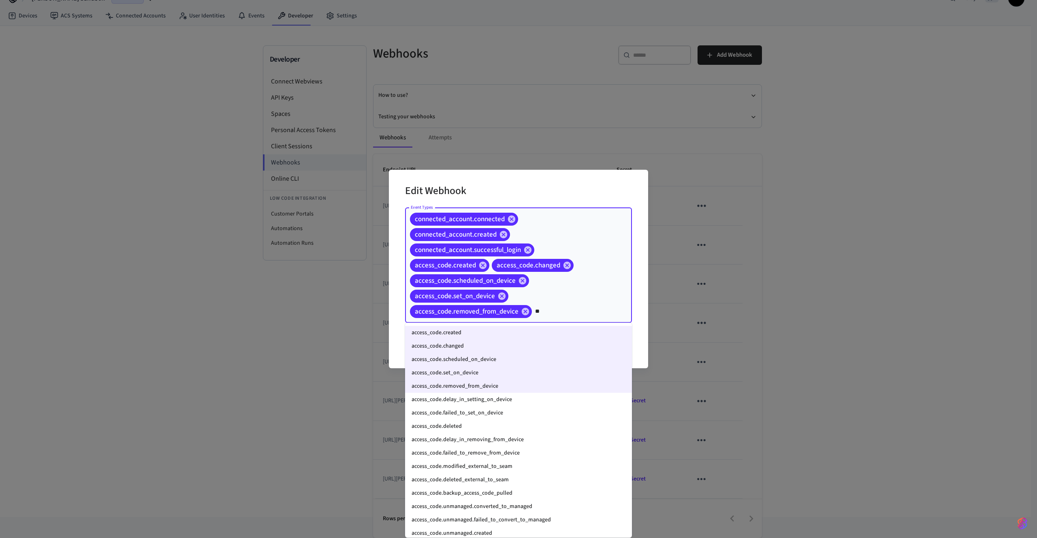
click at [508, 402] on li "access_code.delay_in_setting_on_device" at bounding box center [518, 399] width 227 height 13
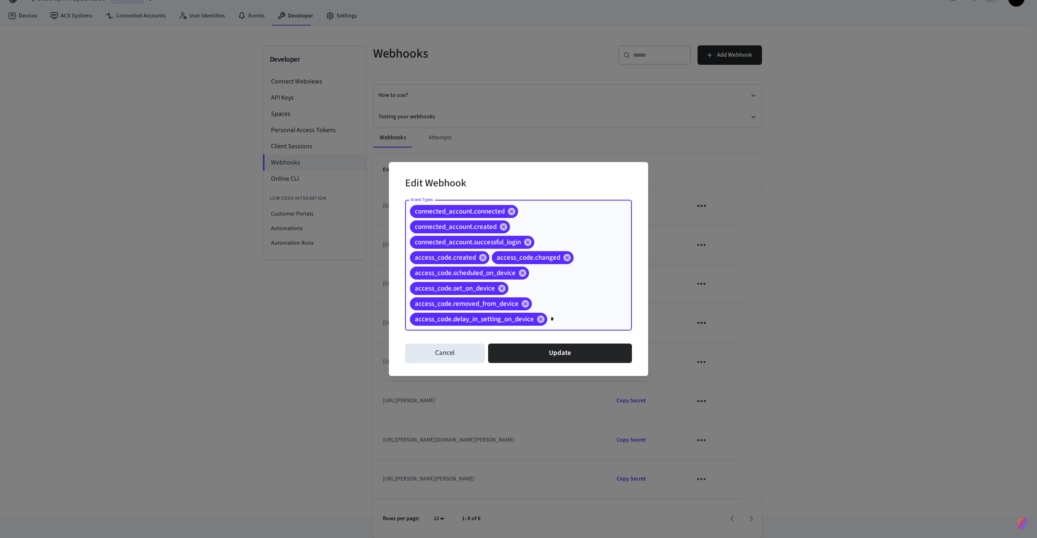
type input "**"
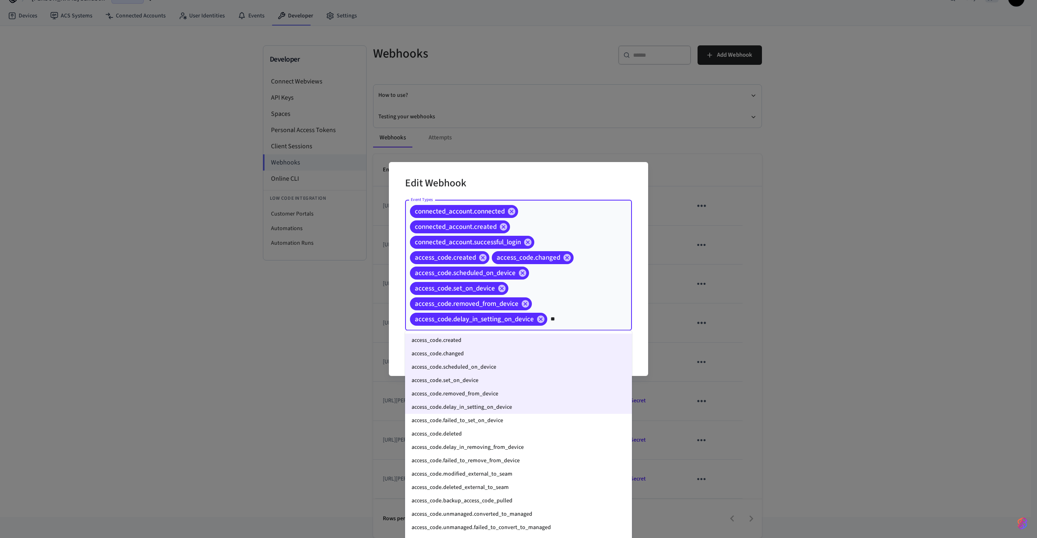
click at [503, 419] on li "access_code.failed_to_set_on_device" at bounding box center [518, 420] width 227 height 13
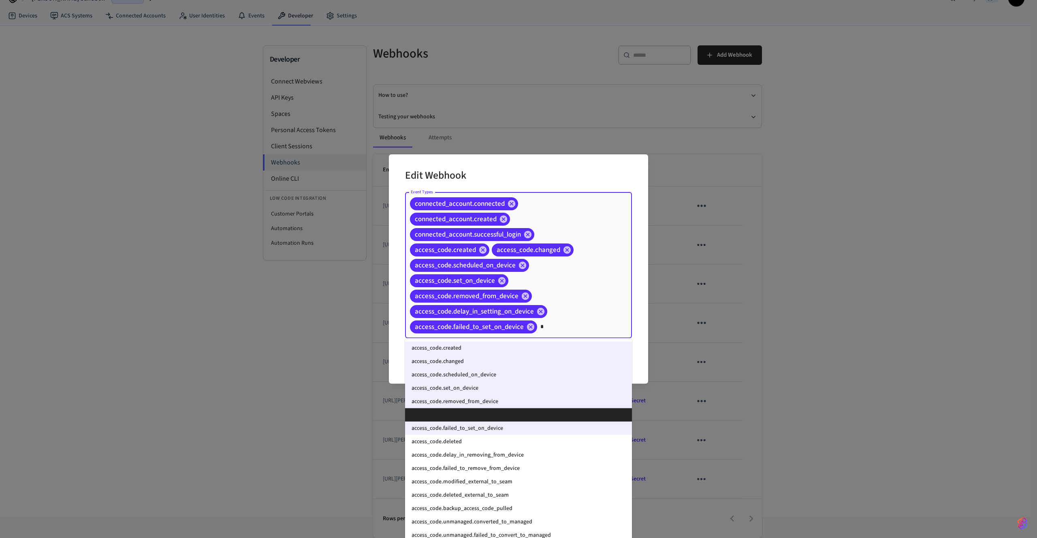
type input "**"
click at [507, 442] on li "access_code.deleted" at bounding box center [518, 441] width 227 height 13
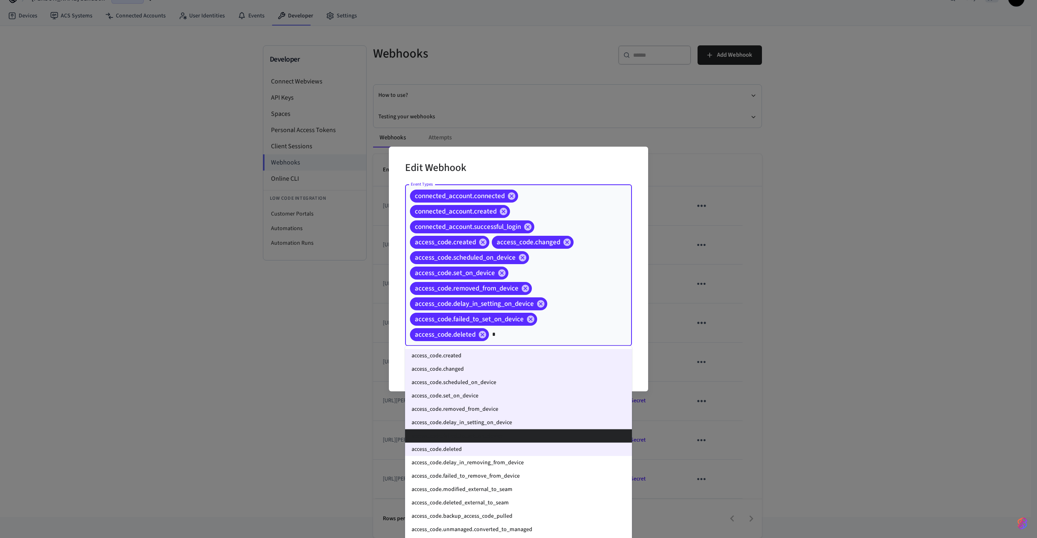
type input "**"
click at [493, 466] on li "access_code.delay_in_removing_from_device" at bounding box center [518, 462] width 227 height 13
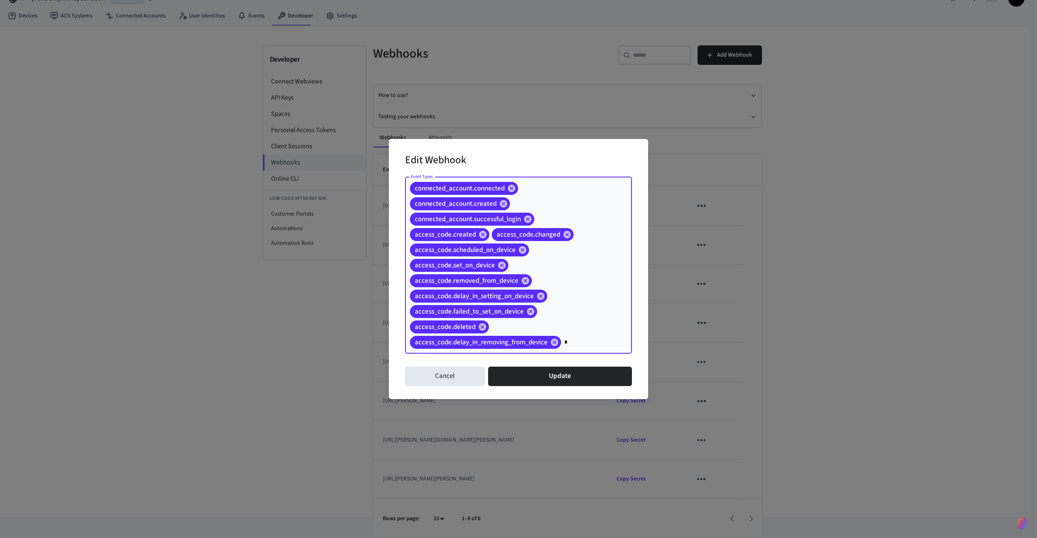
type input "**"
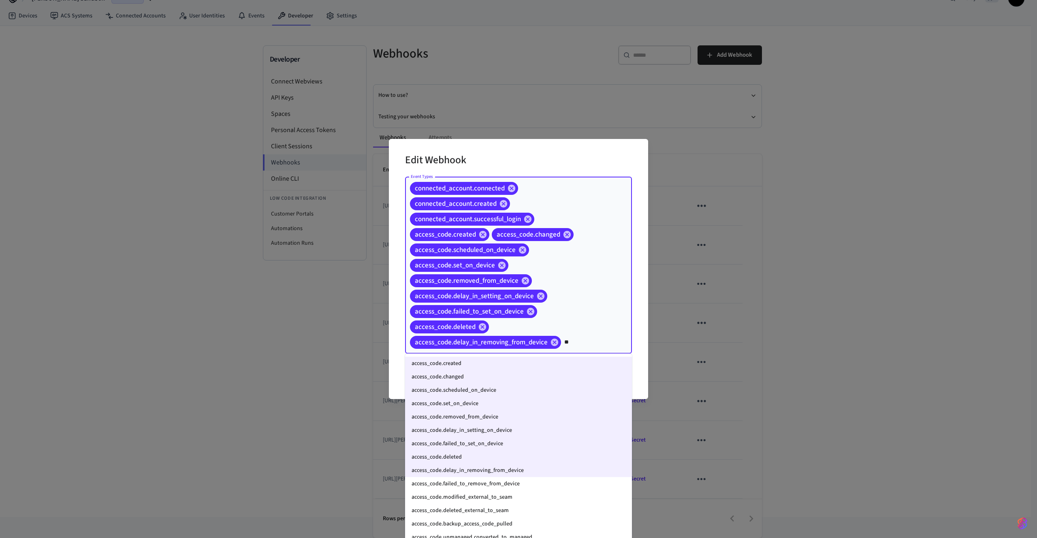
click at [495, 485] on li "access_code.failed_to_remove_from_device" at bounding box center [518, 483] width 227 height 13
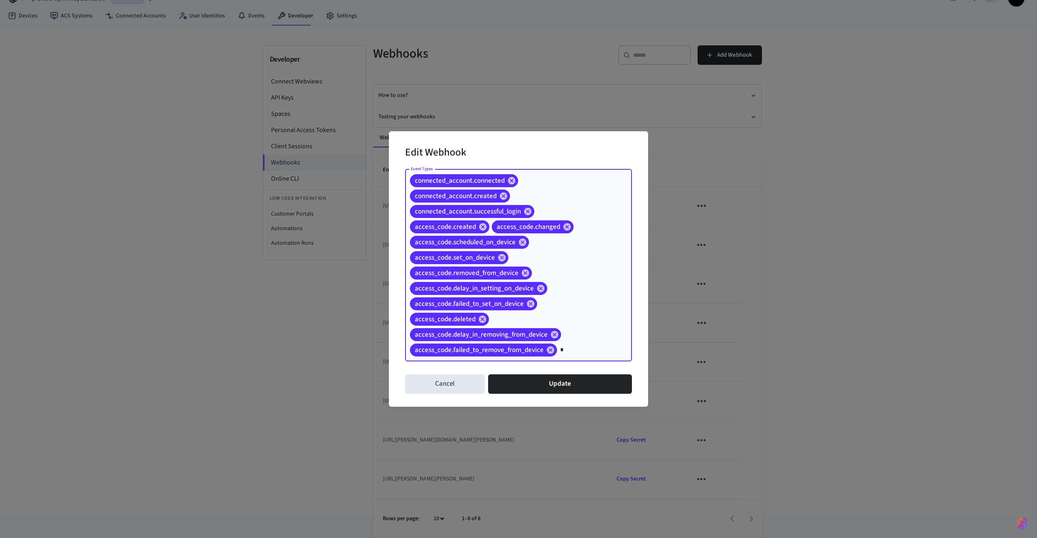
type input "**"
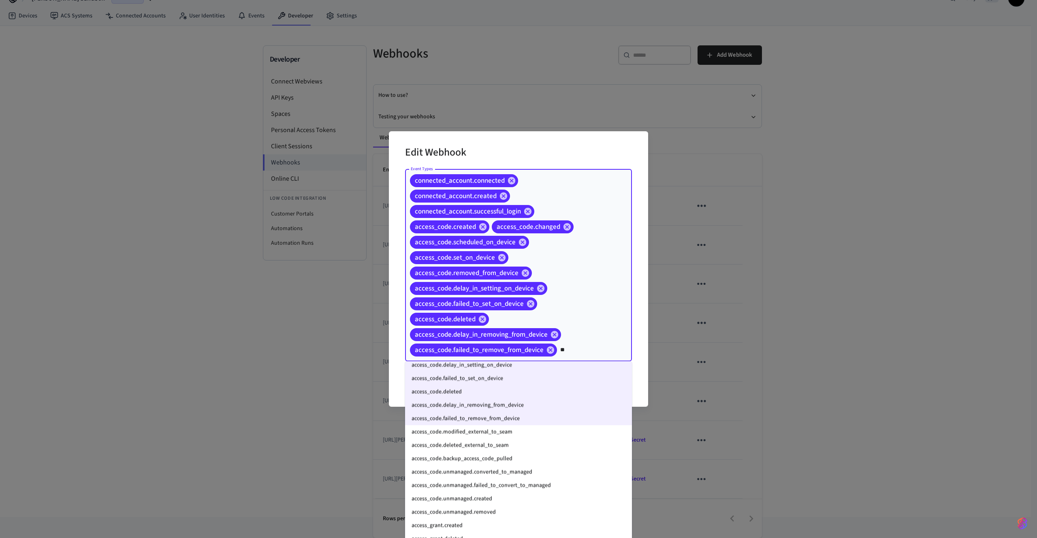
scroll to position [97, 0]
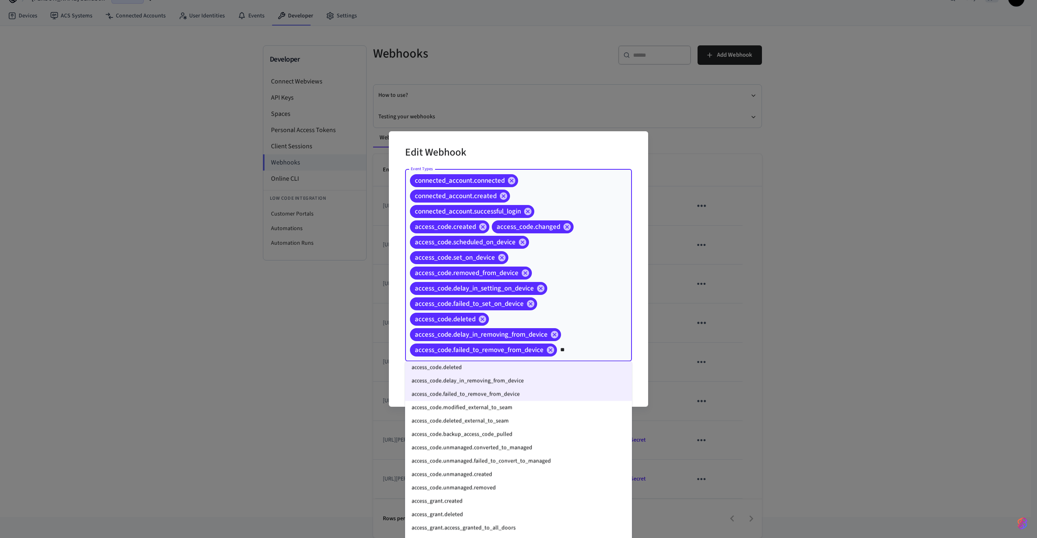
click at [493, 408] on li "access_code.modified_external_to_seam" at bounding box center [518, 407] width 227 height 13
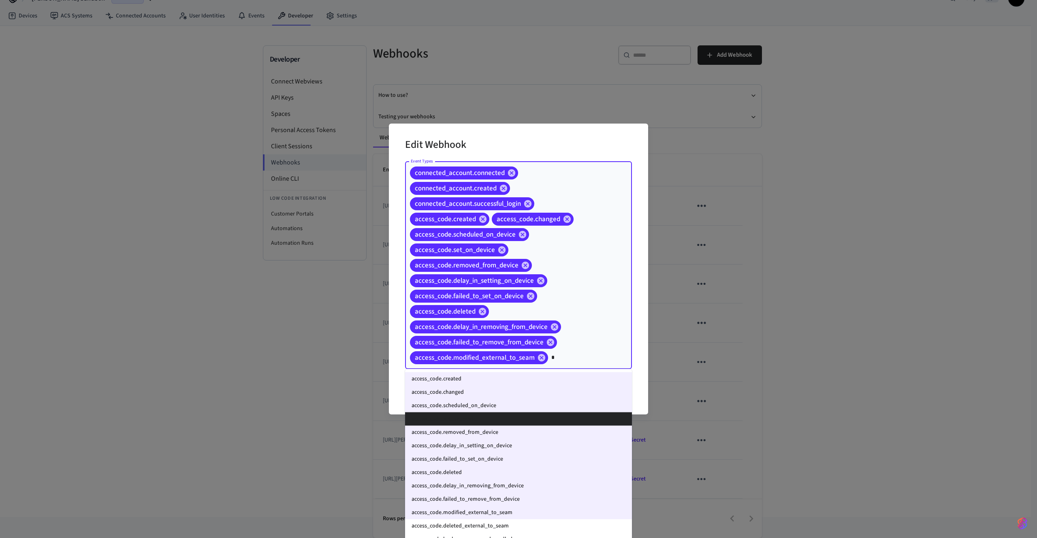
type input "**"
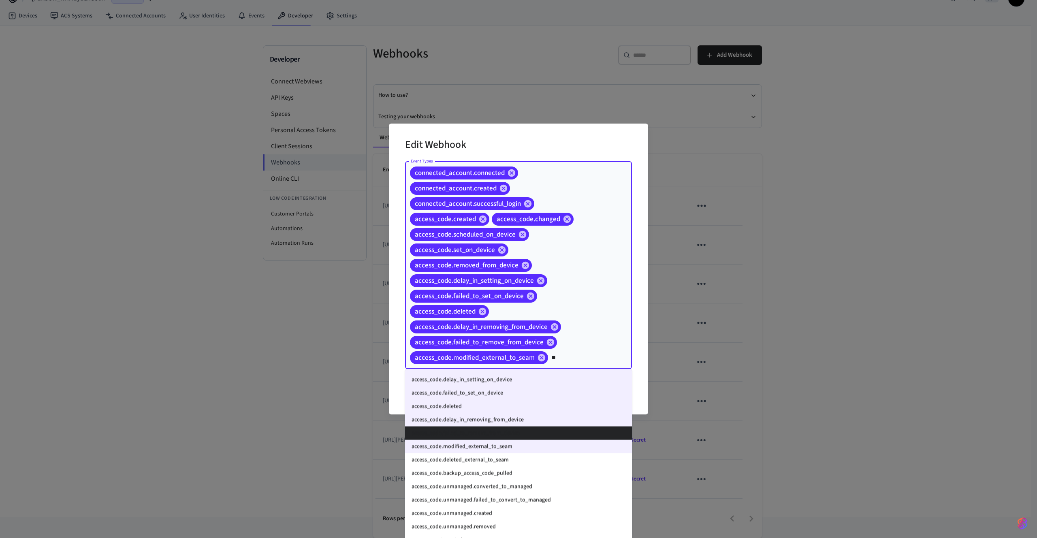
scroll to position [139, 0]
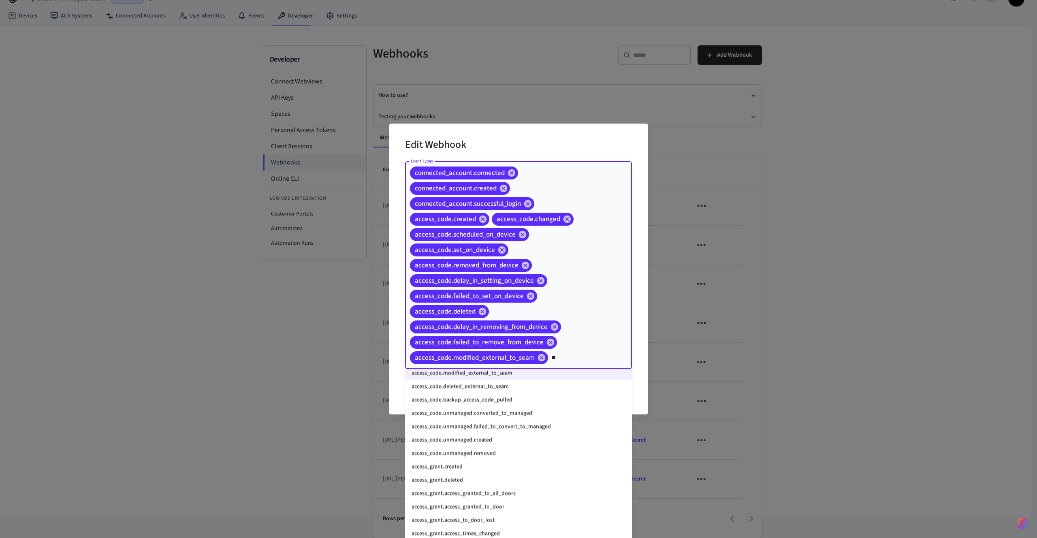
click at [484, 391] on li "access_code.deleted_external_to_seam" at bounding box center [518, 386] width 227 height 13
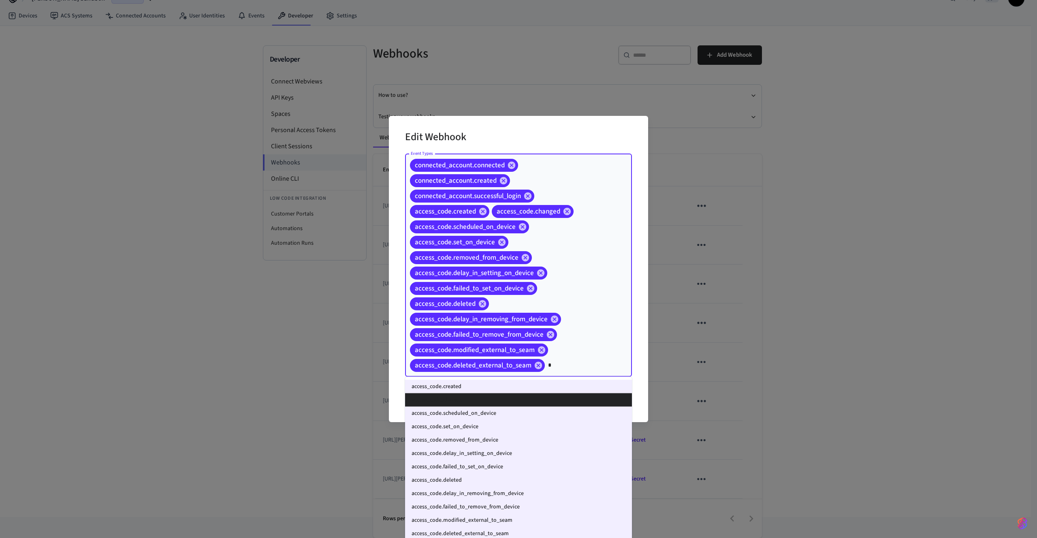
type input "**"
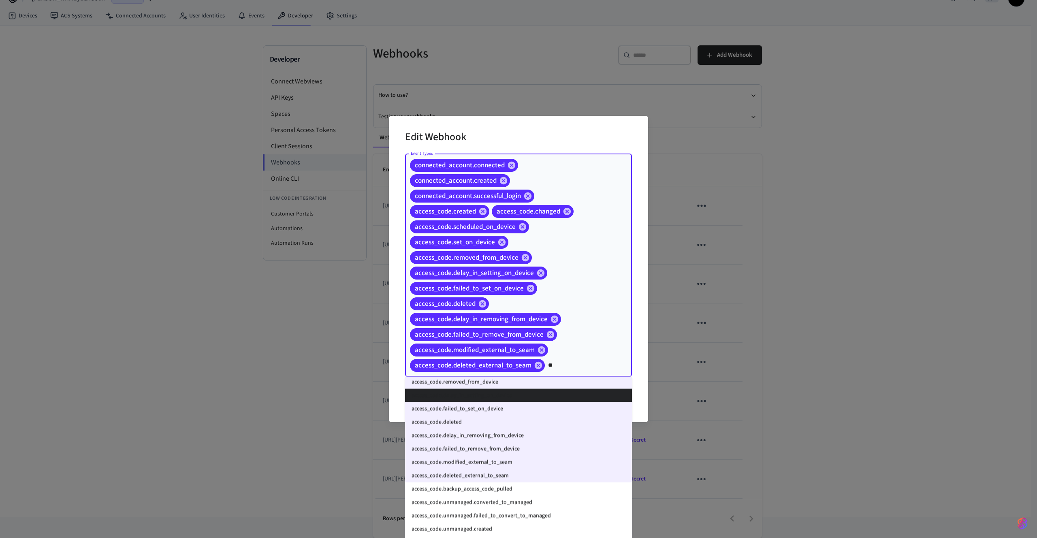
scroll to position [137, 0]
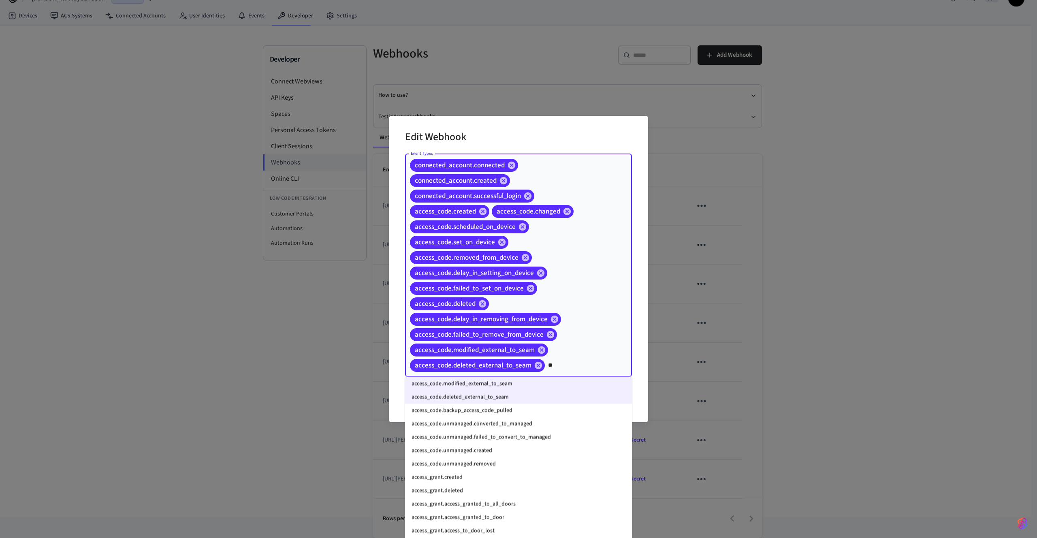
click at [487, 406] on li "access_code.backup_access_code_pulled" at bounding box center [518, 410] width 227 height 13
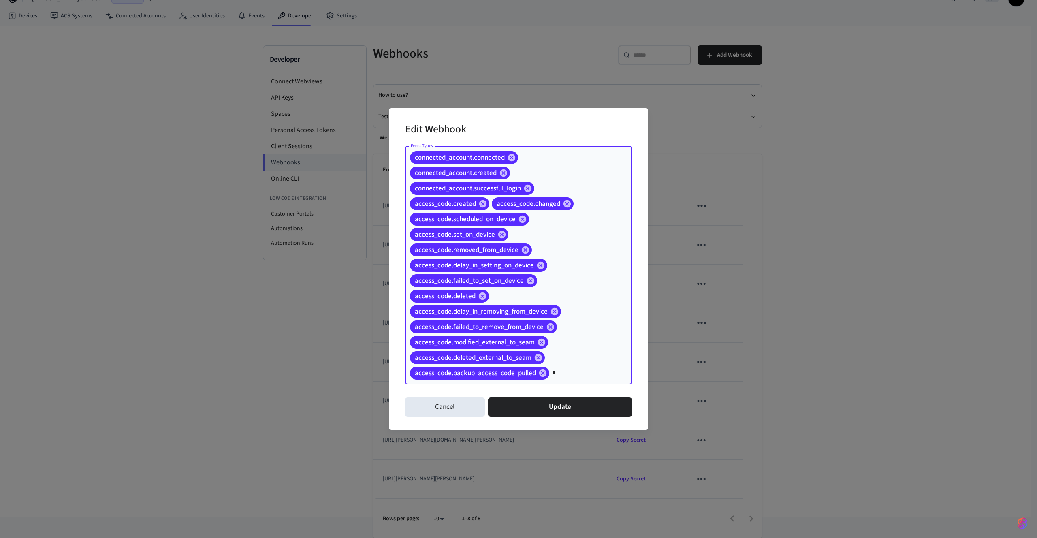
type input "**"
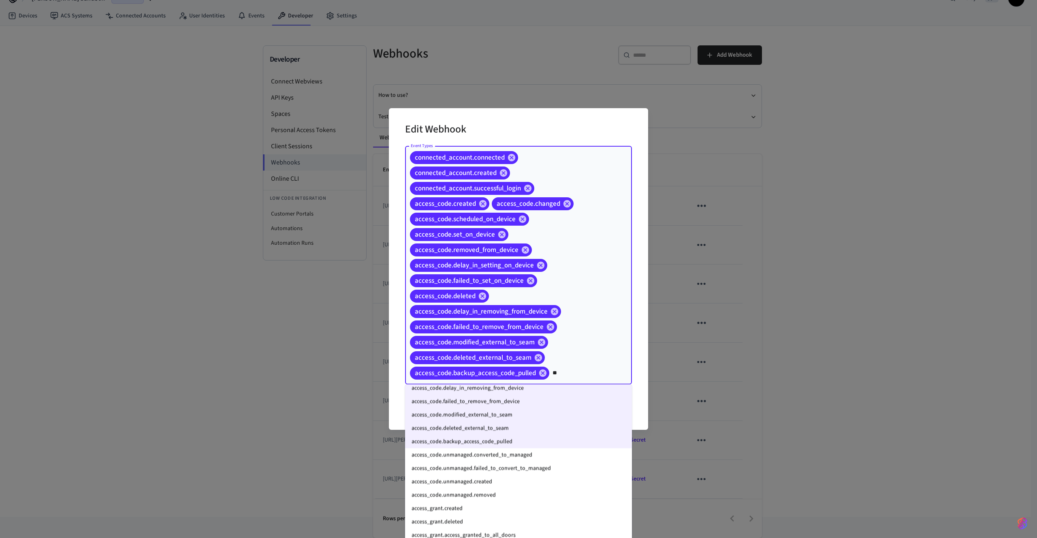
scroll to position [146, 0]
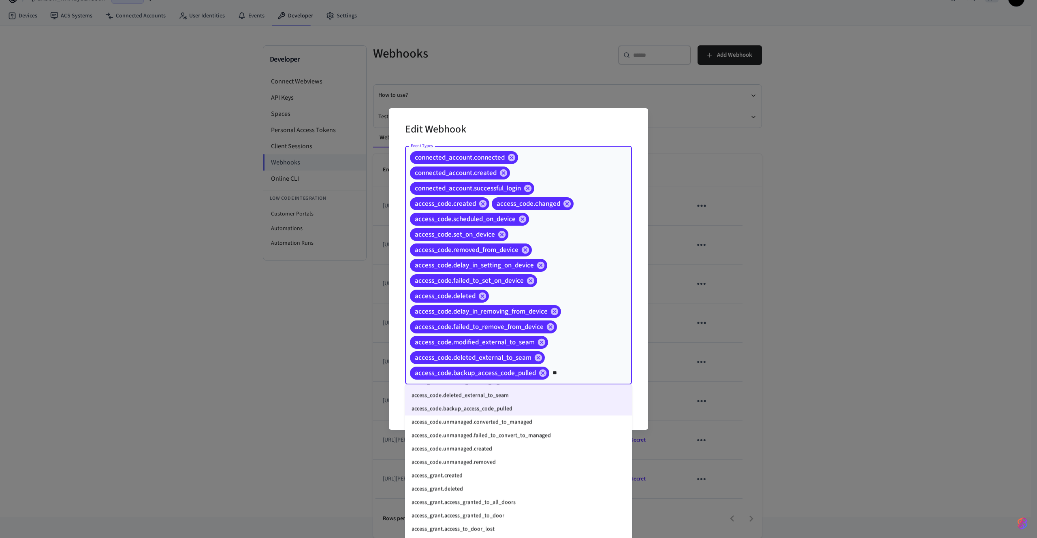
click at [496, 425] on li "access_code.unmanaged.converted_to_managed" at bounding box center [518, 422] width 227 height 13
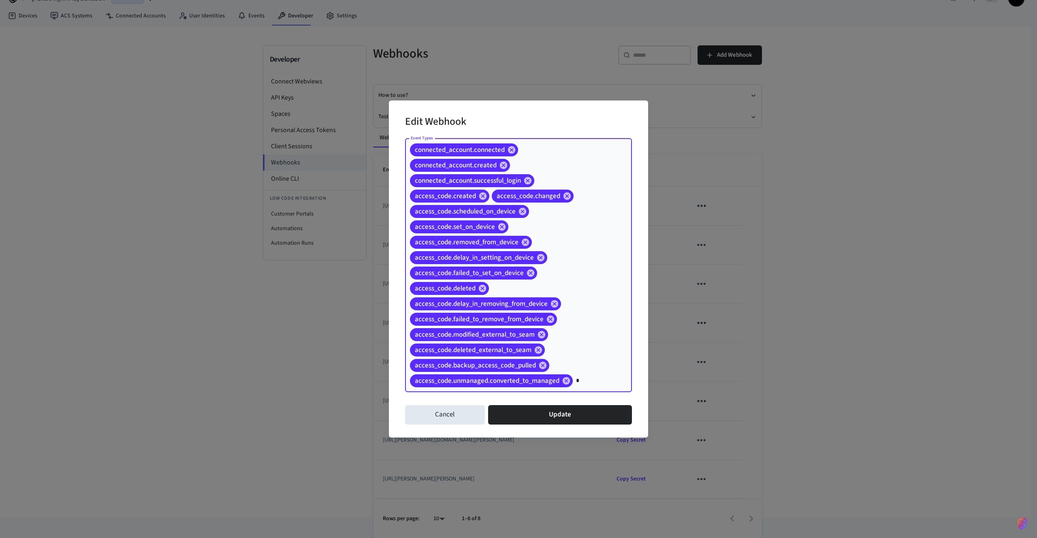
type input "**"
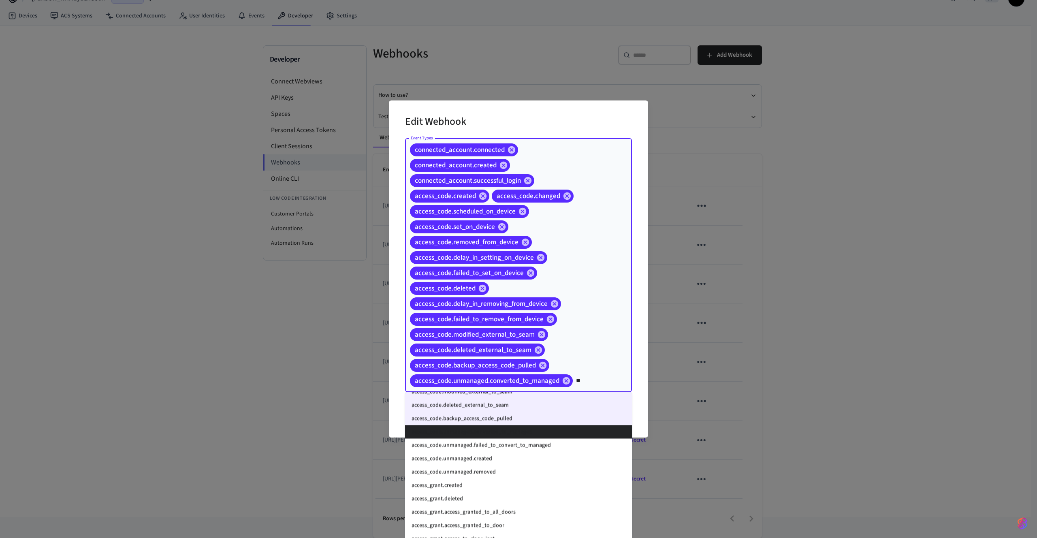
scroll to position [159, 0]
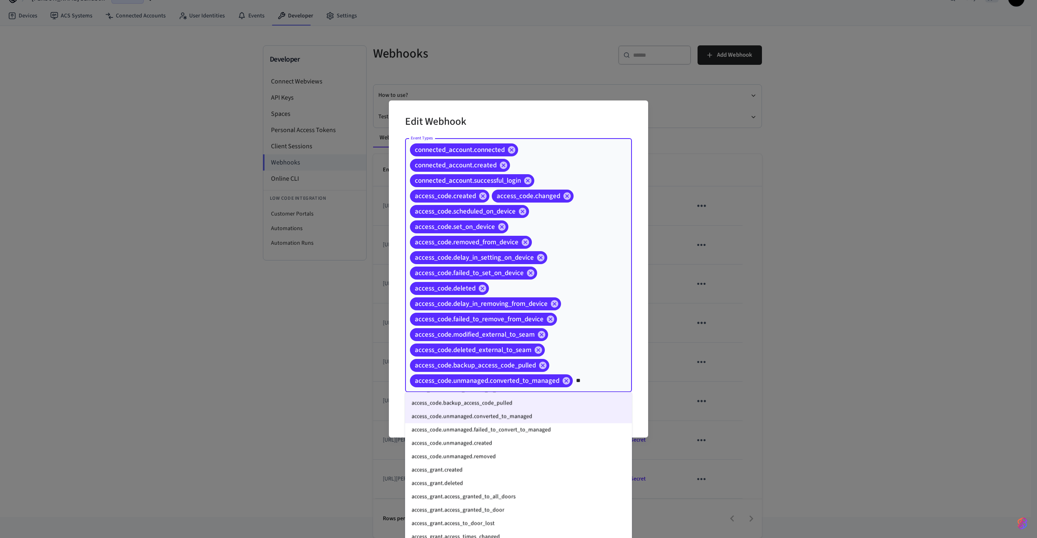
click at [498, 428] on li "access_code.unmanaged.failed_to_convert_to_managed" at bounding box center [518, 429] width 227 height 13
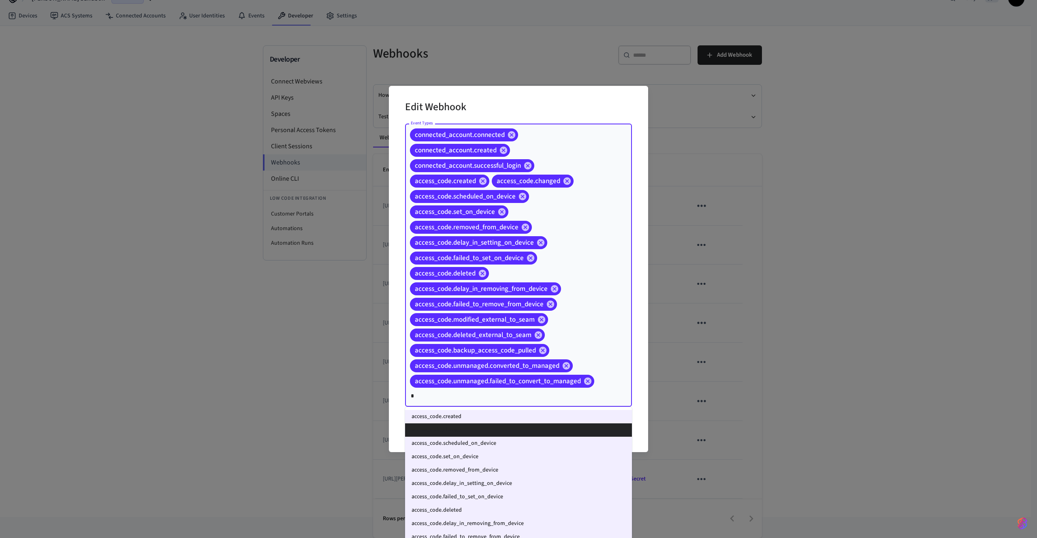
type input "**"
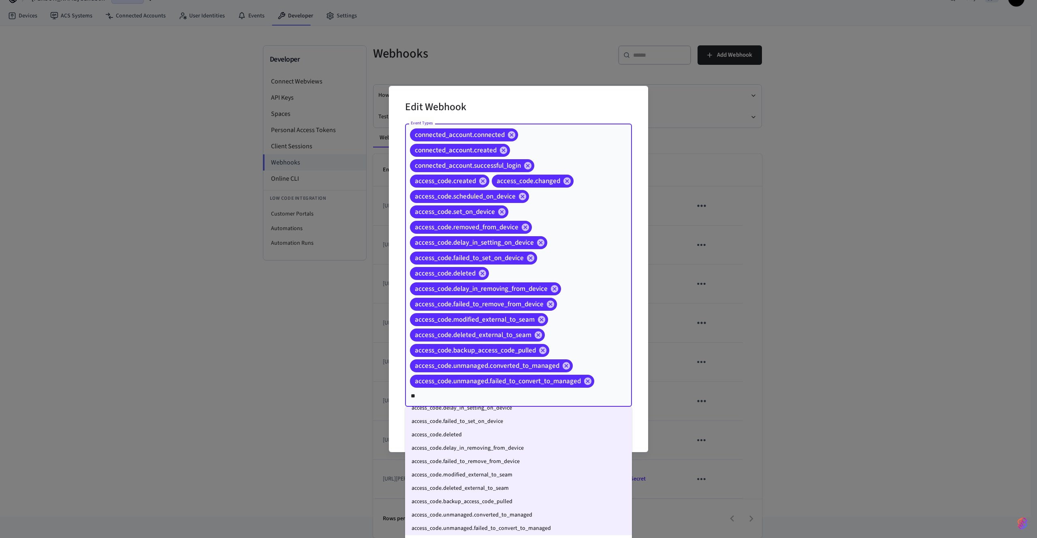
scroll to position [139, 0]
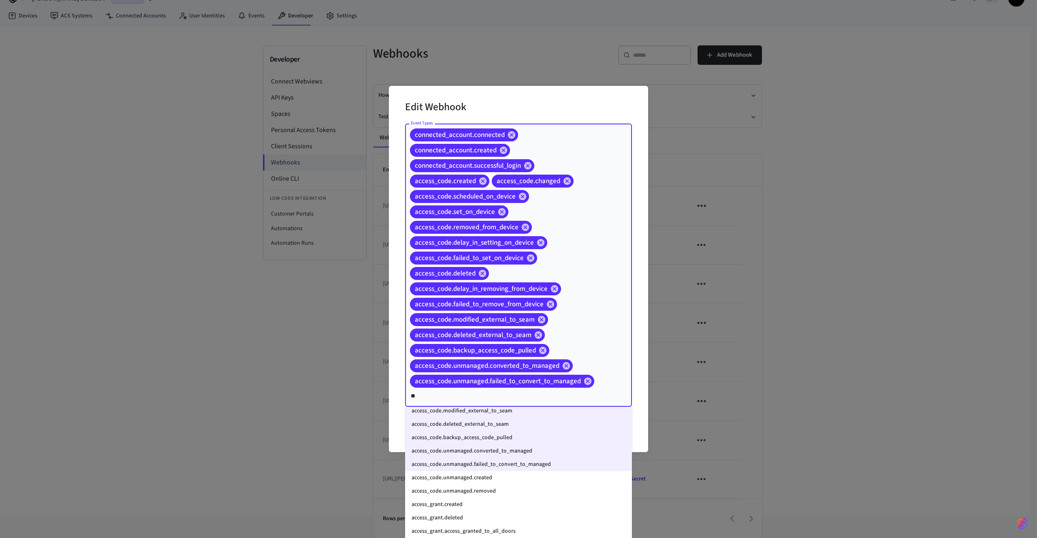
click at [479, 474] on li "access_code.unmanaged.created" at bounding box center [518, 477] width 227 height 13
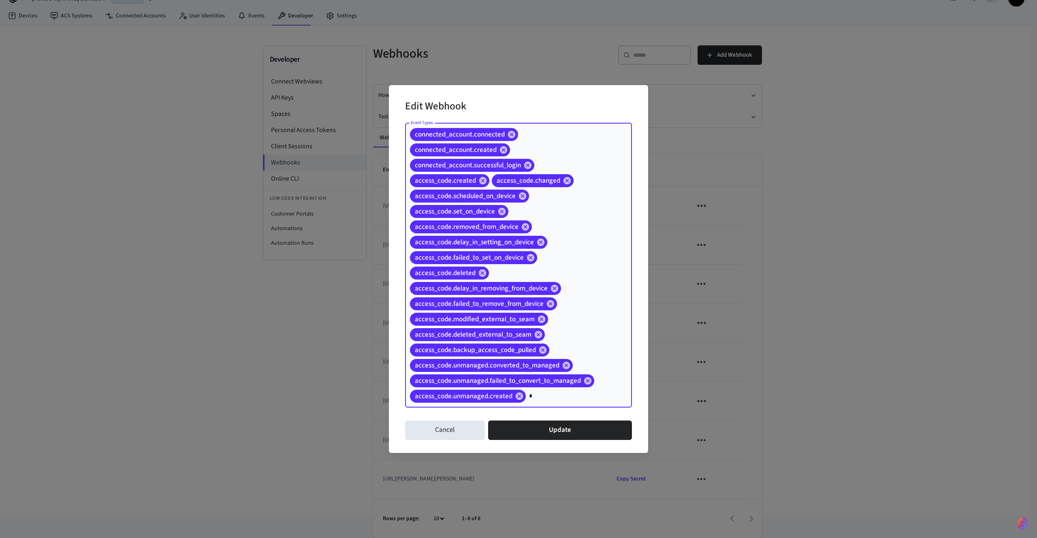
type input "**"
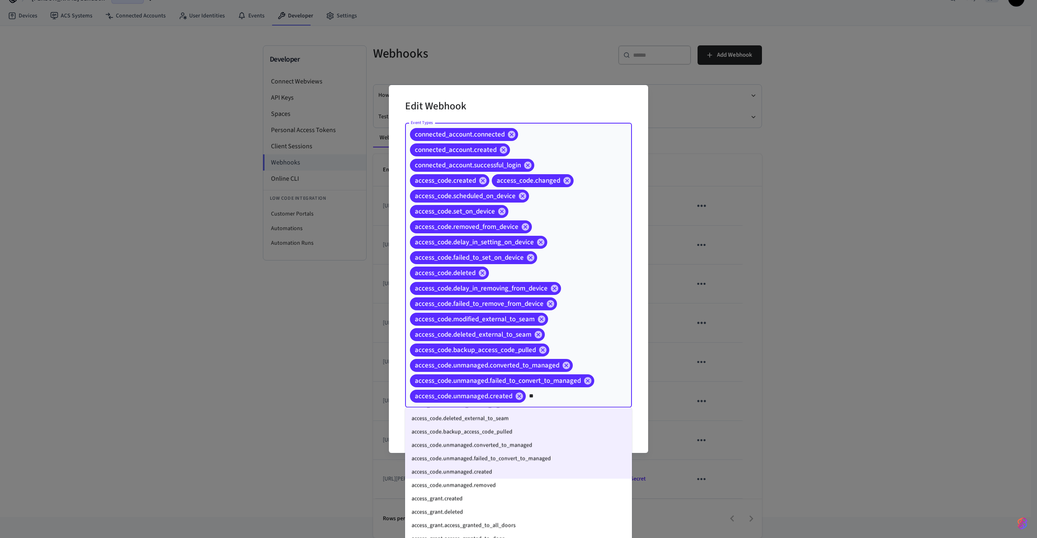
scroll to position [194, 0]
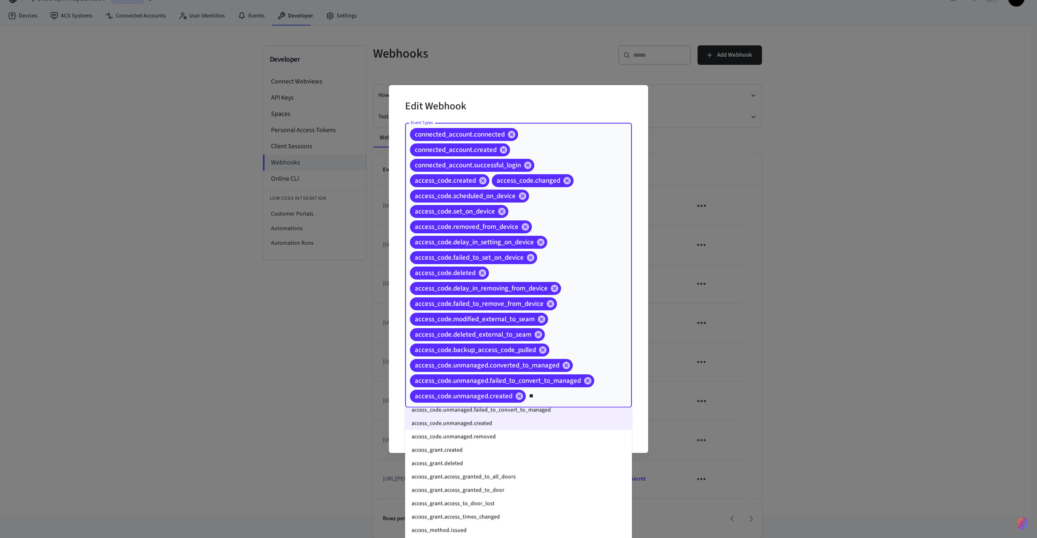
click at [495, 440] on li "access_code.unmanaged.removed" at bounding box center [518, 436] width 227 height 13
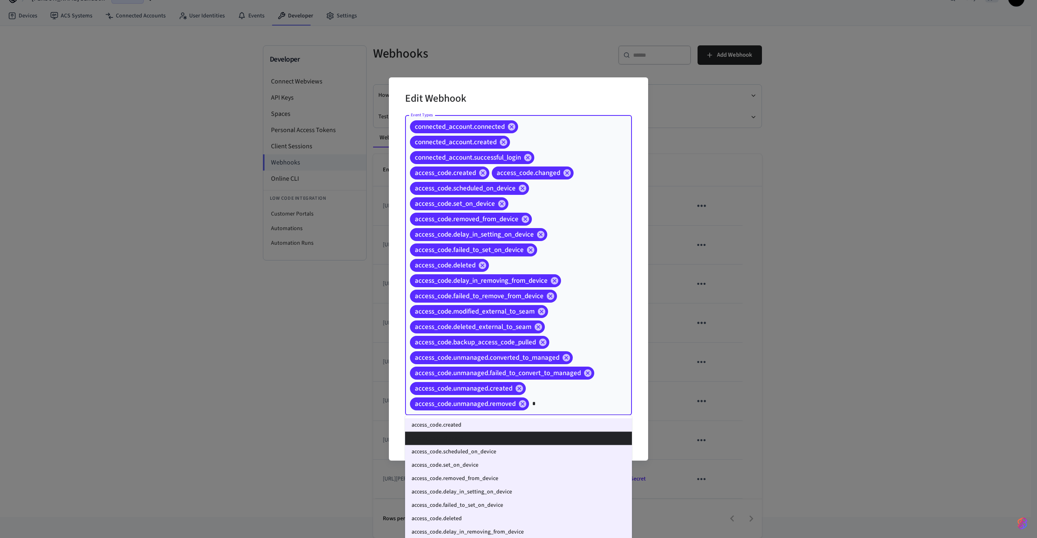
type input "**"
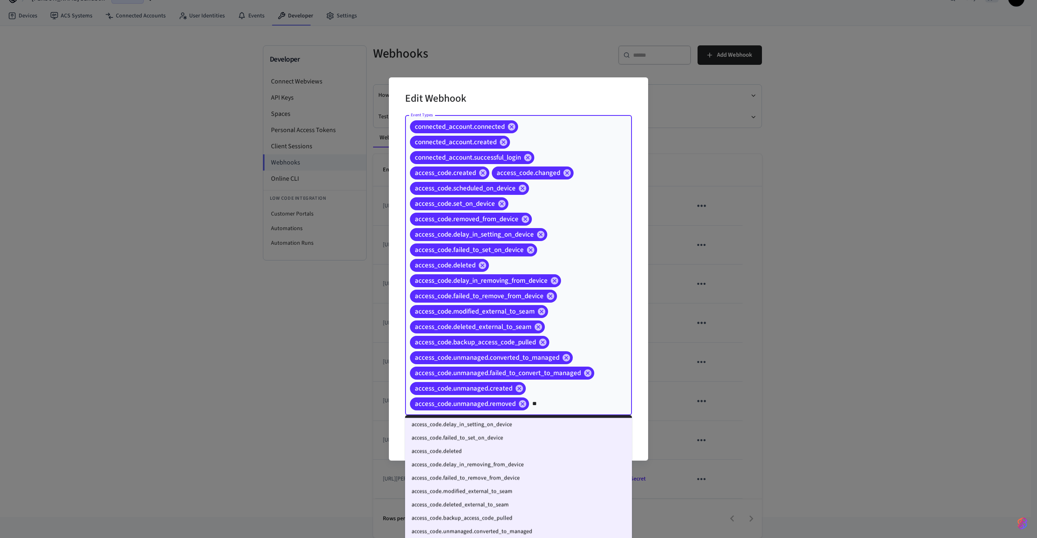
scroll to position [146, 0]
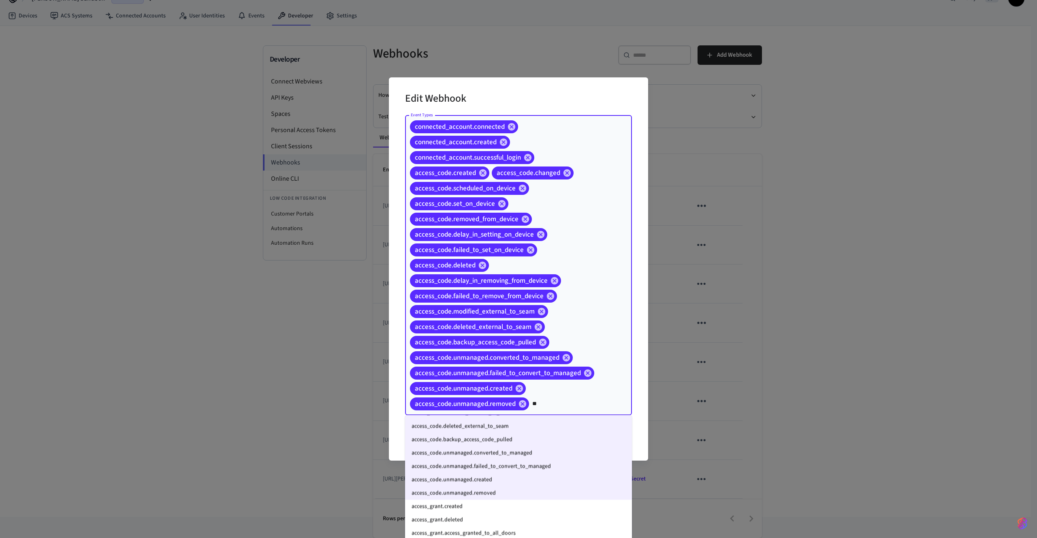
click at [478, 505] on li "access_grant.created" at bounding box center [518, 506] width 227 height 13
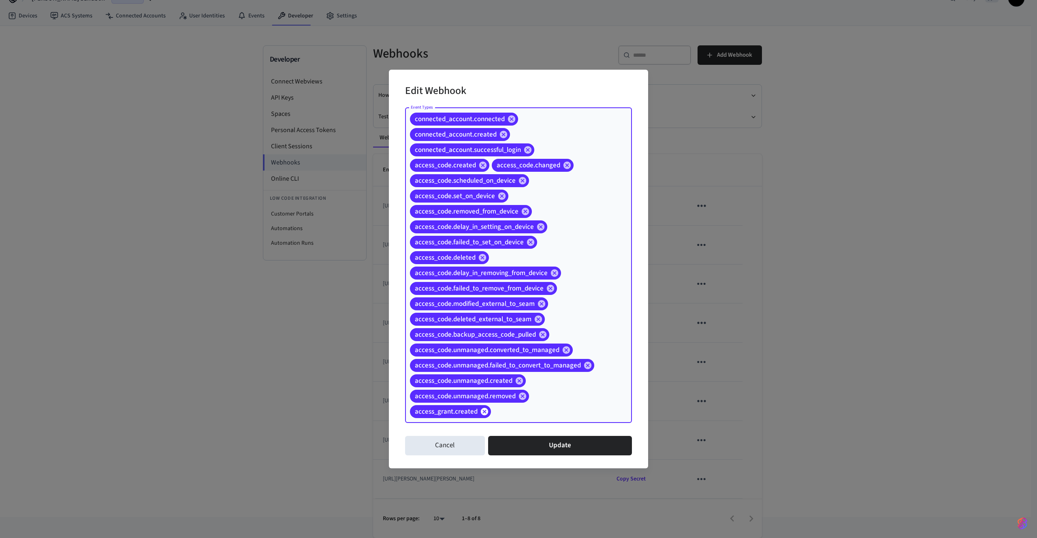
click at [483, 415] on icon at bounding box center [484, 411] width 7 height 7
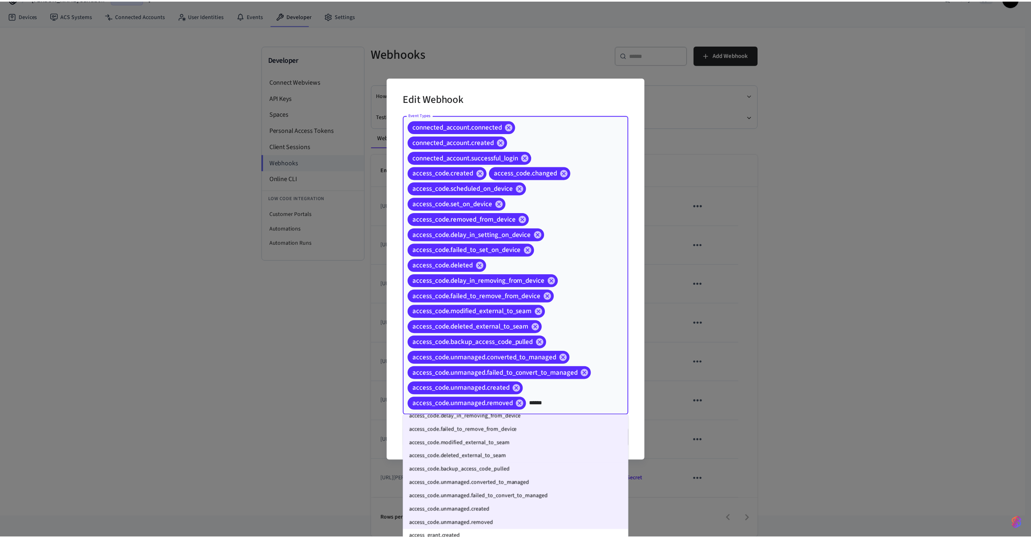
scroll to position [73, 0]
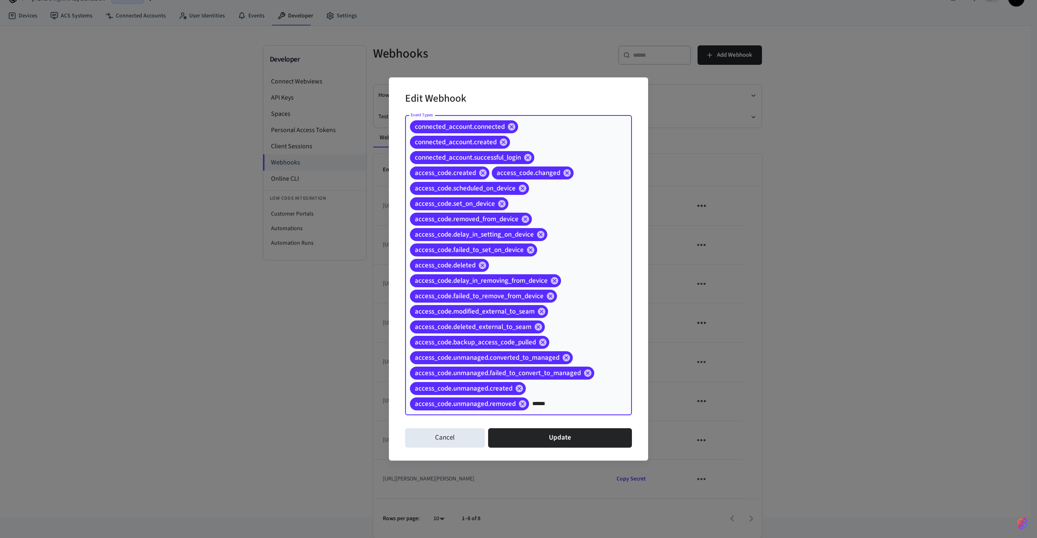
type input "******"
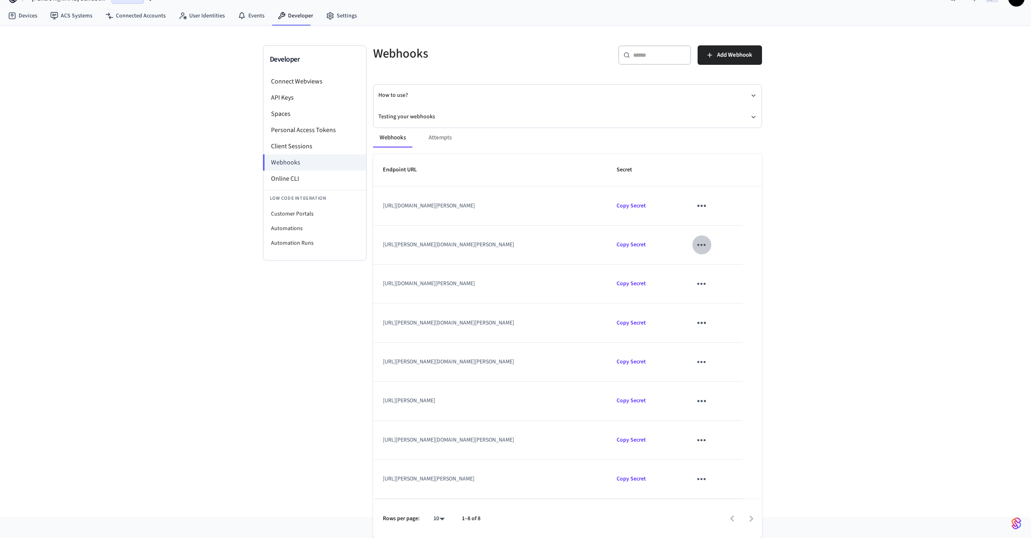
click at [708, 244] on icon "sticky table" at bounding box center [701, 245] width 13 height 13
click at [723, 270] on icon at bounding box center [725, 268] width 5 height 5
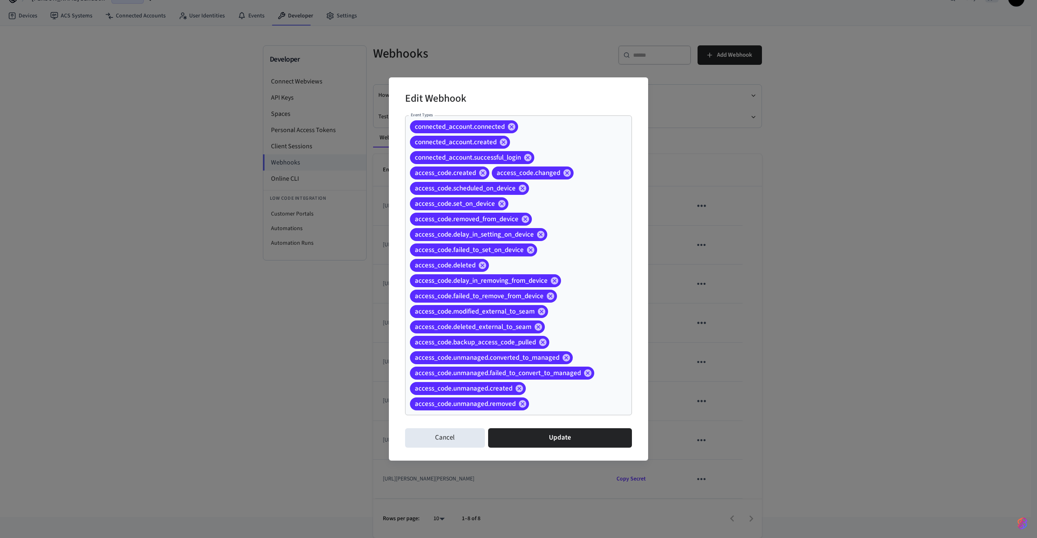
drag, startPoint x: 536, startPoint y: 437, endPoint x: 555, endPoint y: 429, distance: 20.3
click at [536, 437] on button "Update" at bounding box center [560, 437] width 144 height 19
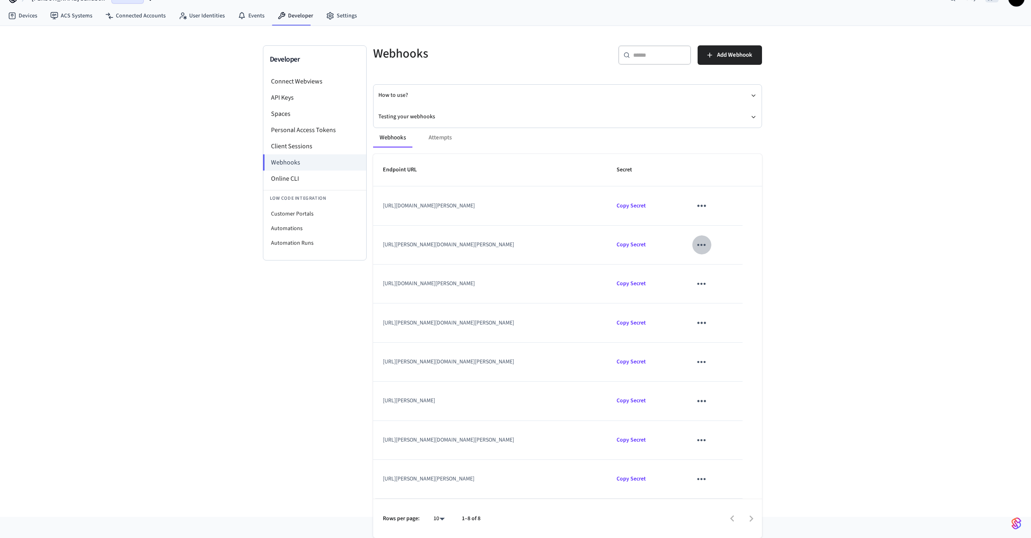
click at [708, 249] on icon "sticky table" at bounding box center [701, 245] width 13 height 13
click at [728, 269] on icon at bounding box center [725, 269] width 6 height 6
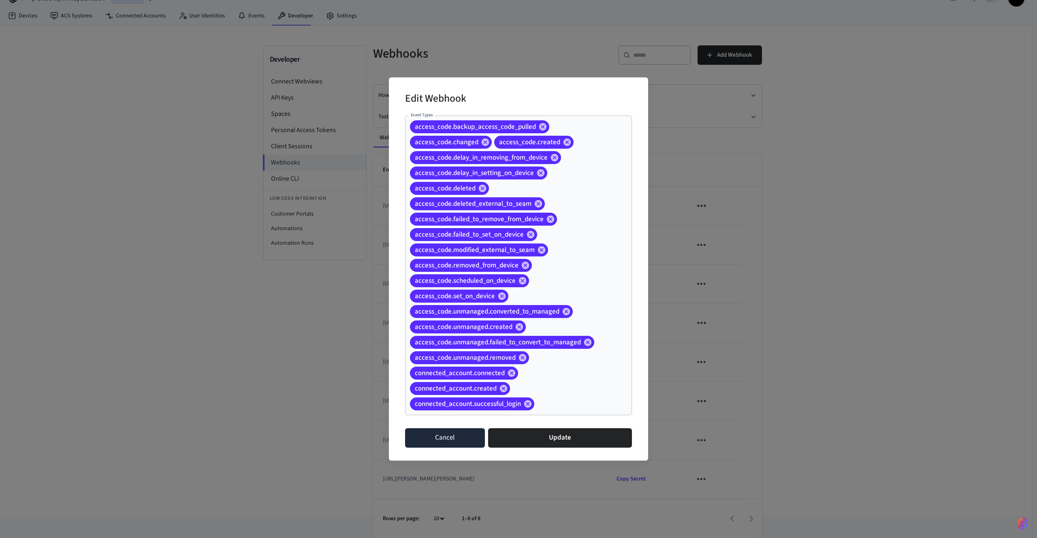
click at [449, 433] on button "Cancel" at bounding box center [445, 437] width 80 height 19
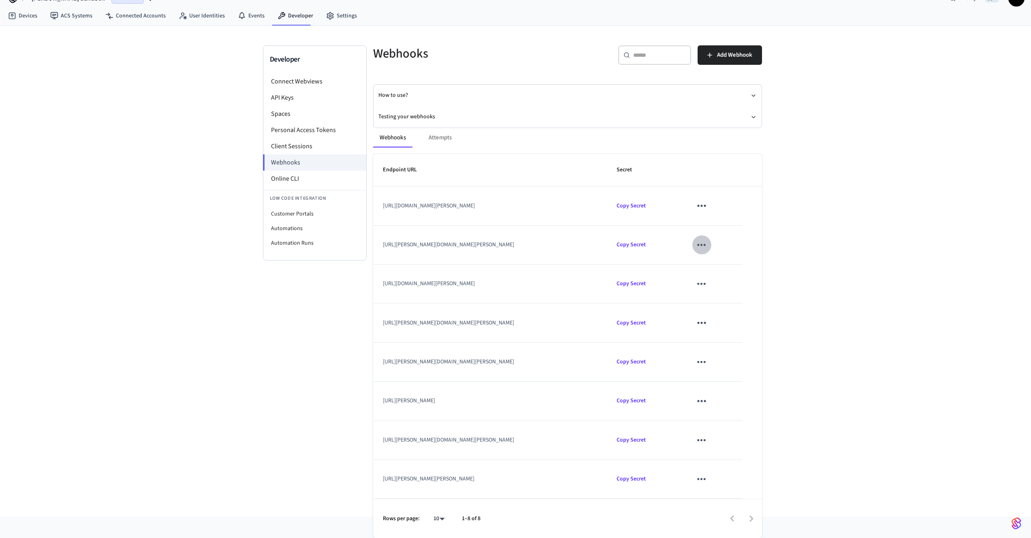
click at [706, 246] on icon "sticky table" at bounding box center [702, 245] width 9 height 2
click at [729, 256] on li "Edit" at bounding box center [737, 264] width 38 height 22
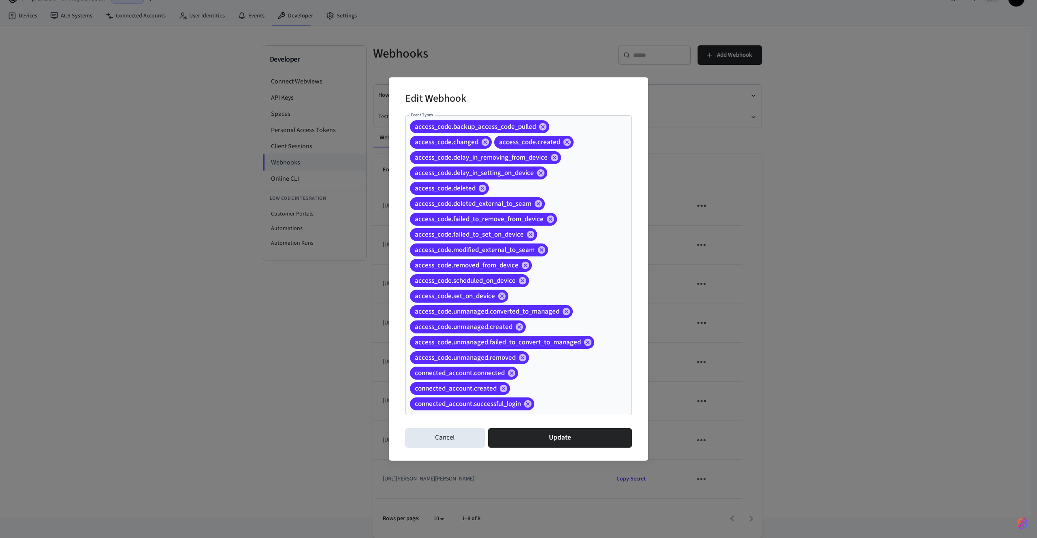
click at [872, 216] on div "Edit Webhook Event Types access_code.backup_access_code_pulled access_code.chan…" at bounding box center [518, 269] width 1037 height 538
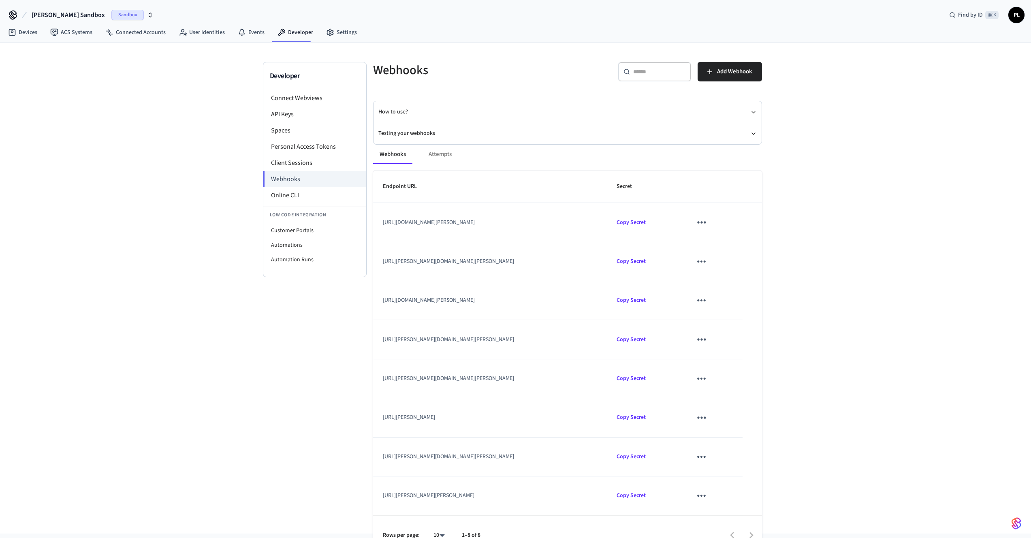
click at [67, 19] on span "[PERSON_NAME] Sandbox" at bounding box center [68, 15] width 73 height 10
click at [76, 169] on div "Developer Connect Webviews API Keys Spaces Personal Access Tokens Client Sessio…" at bounding box center [515, 288] width 1031 height 491
click at [31, 30] on link "Devices" at bounding box center [23, 32] width 42 height 15
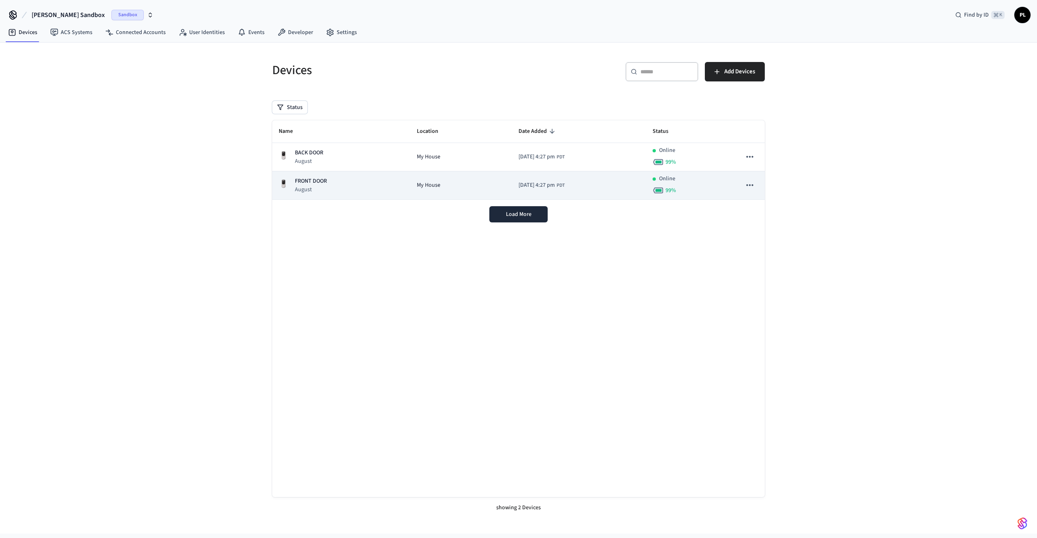
click at [360, 186] on div "FRONT DOOR August" at bounding box center [341, 185] width 125 height 17
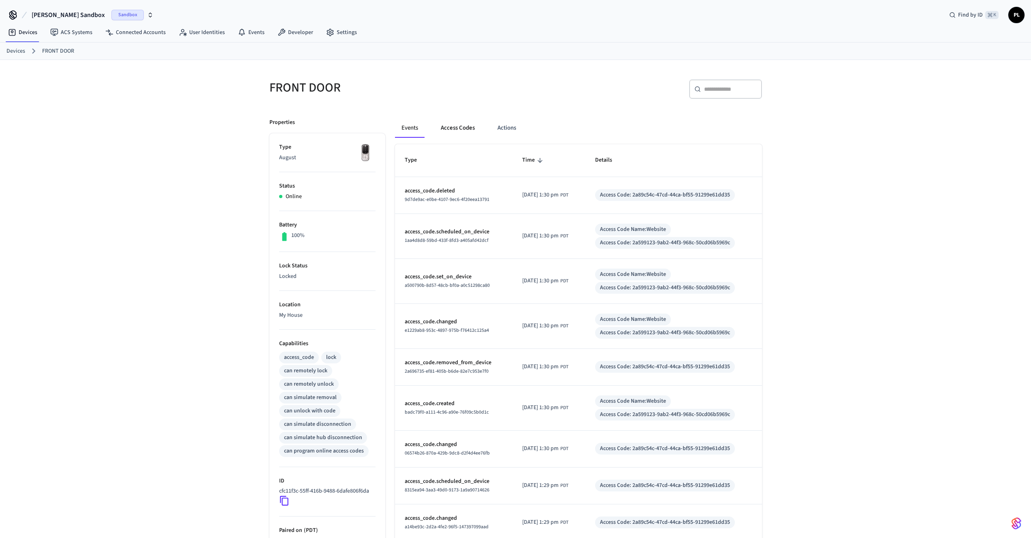
click at [466, 130] on button "Access Codes" at bounding box center [457, 127] width 47 height 19
click at [458, 134] on button "Access Codes" at bounding box center [457, 127] width 47 height 19
click at [467, 126] on button "Access Codes" at bounding box center [457, 127] width 47 height 19
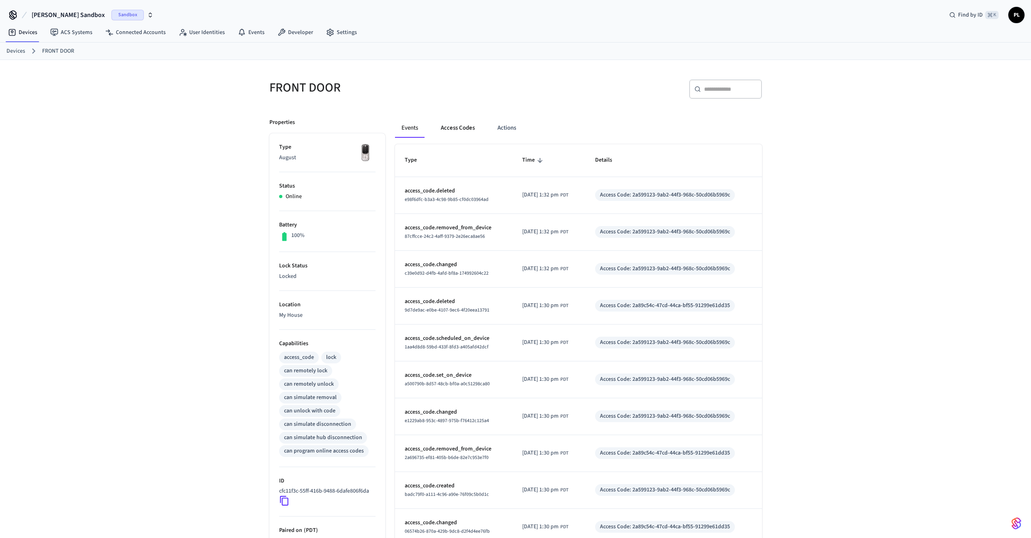
click at [458, 127] on button "Access Codes" at bounding box center [457, 127] width 47 height 19
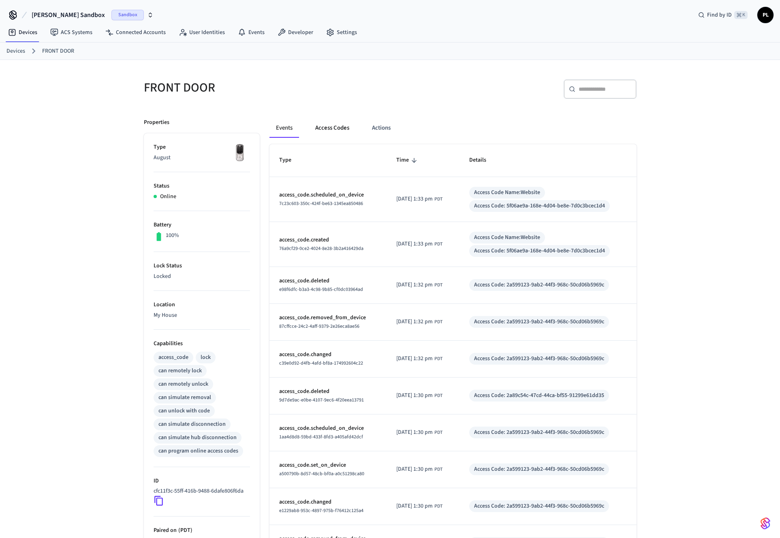
click at [336, 125] on button "Access Codes" at bounding box center [332, 127] width 47 height 19
click at [322, 132] on button "Access Codes" at bounding box center [332, 127] width 47 height 19
click at [338, 130] on button "Access Codes" at bounding box center [332, 127] width 47 height 19
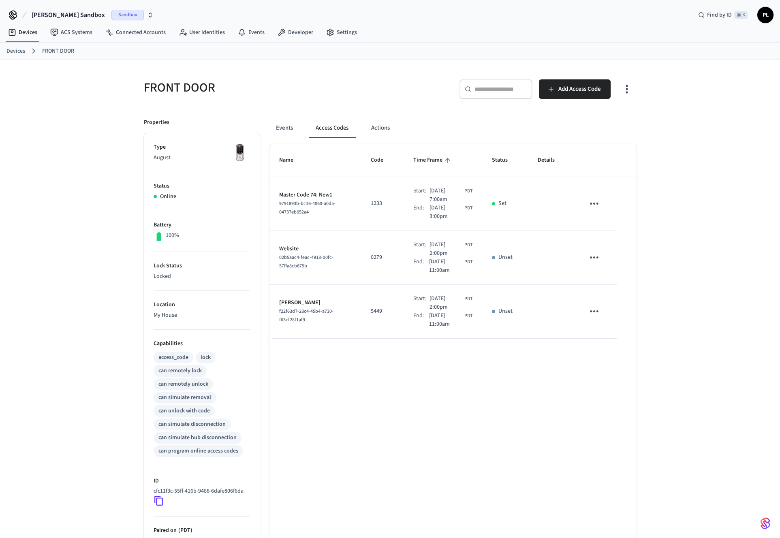
click at [591, 259] on icon "sticky table" at bounding box center [594, 257] width 13 height 13
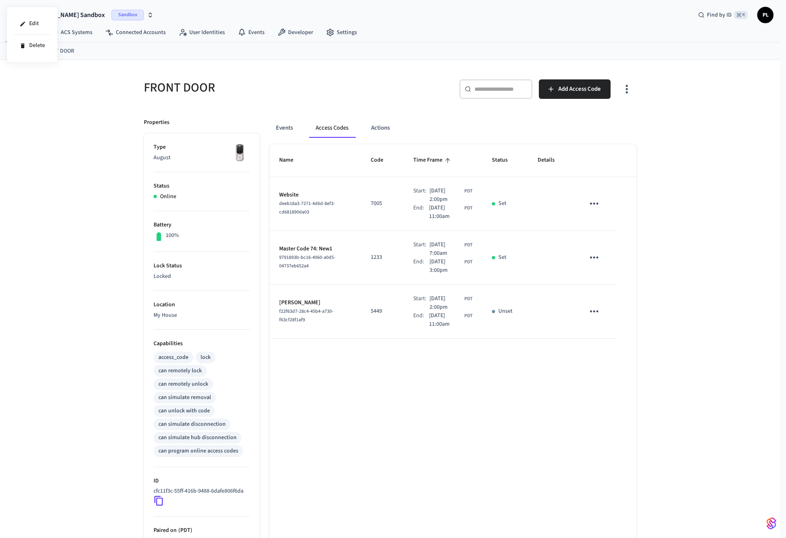
click at [595, 204] on div at bounding box center [393, 269] width 786 height 538
click at [591, 204] on icon "sticky table" at bounding box center [594, 204] width 9 height 2
click at [600, 215] on li "Edit" at bounding box center [615, 223] width 38 height 22
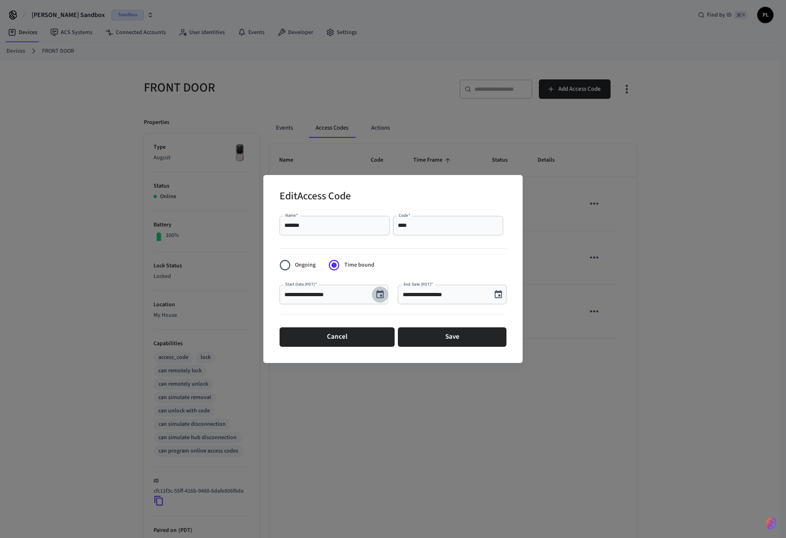
click at [383, 291] on icon "Choose date, selected date is Oct 8, 2025" at bounding box center [380, 295] width 10 height 10
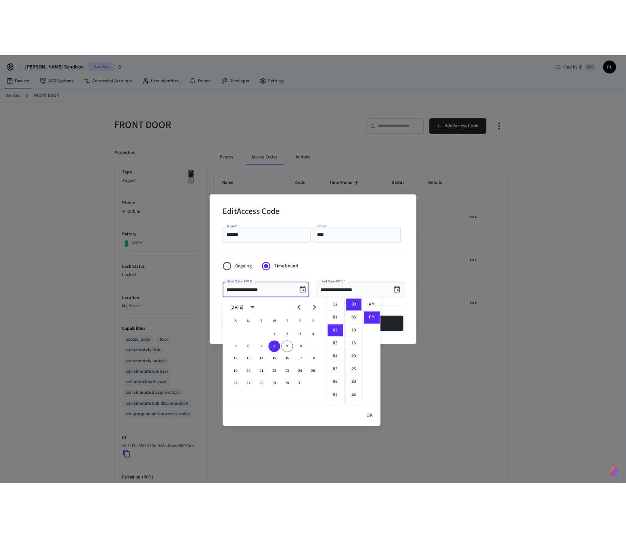
scroll to position [15, 0]
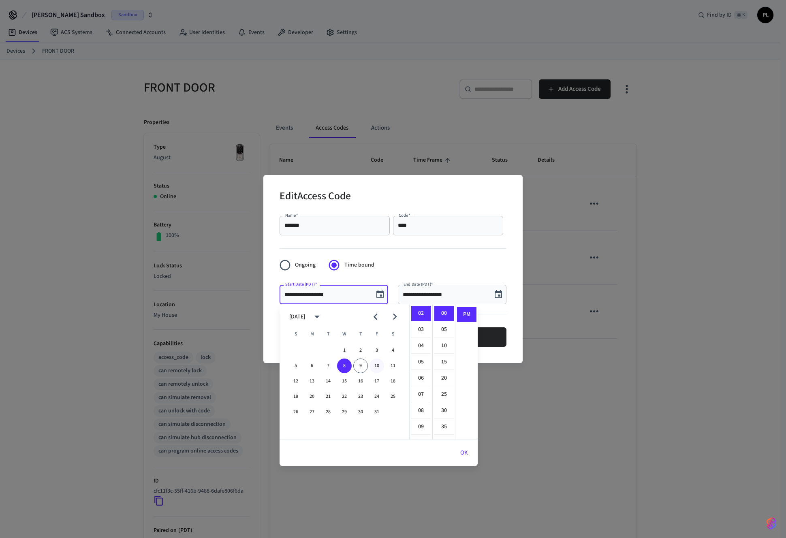
click at [376, 362] on button "10" at bounding box center [377, 366] width 15 height 15
type input "**********"
click at [505, 357] on div "**********" at bounding box center [392, 269] width 259 height 188
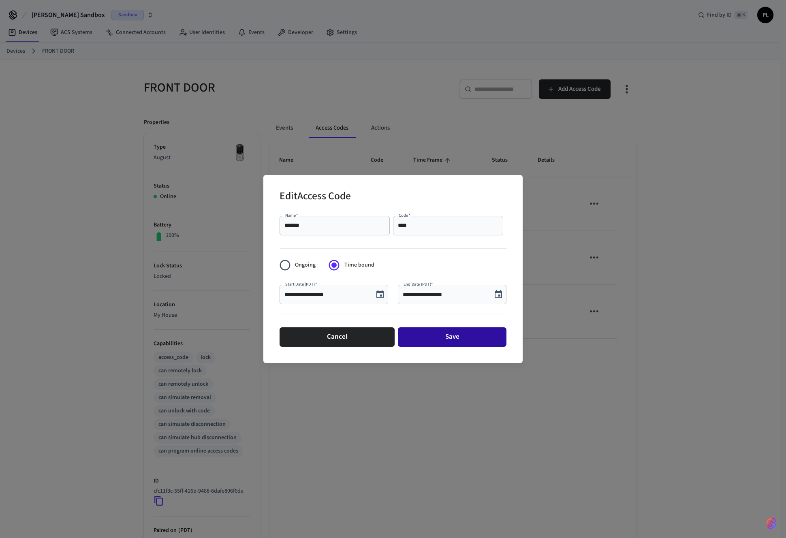
click at [487, 341] on button "Save" at bounding box center [452, 336] width 109 height 19
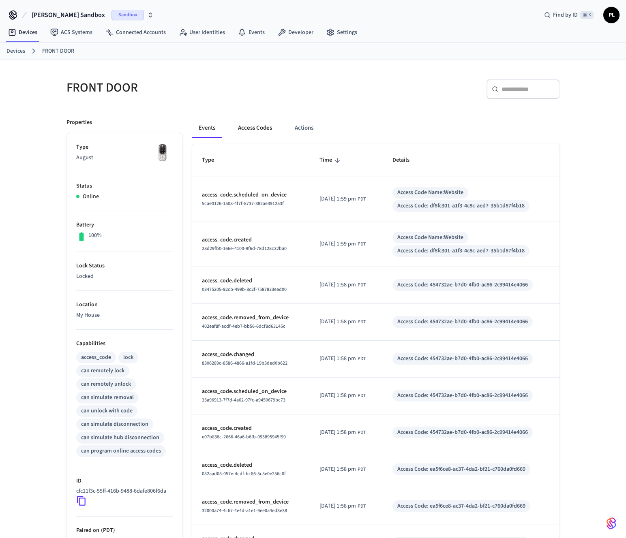
click at [270, 127] on button "Access Codes" at bounding box center [254, 127] width 47 height 19
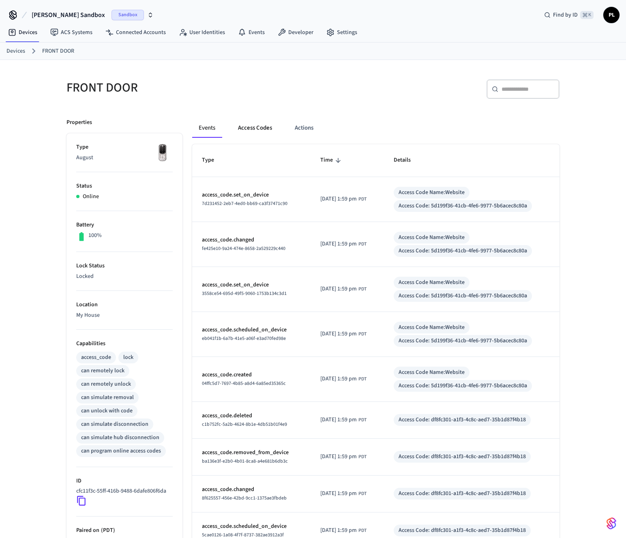
click at [258, 122] on button "Access Codes" at bounding box center [254, 127] width 47 height 19
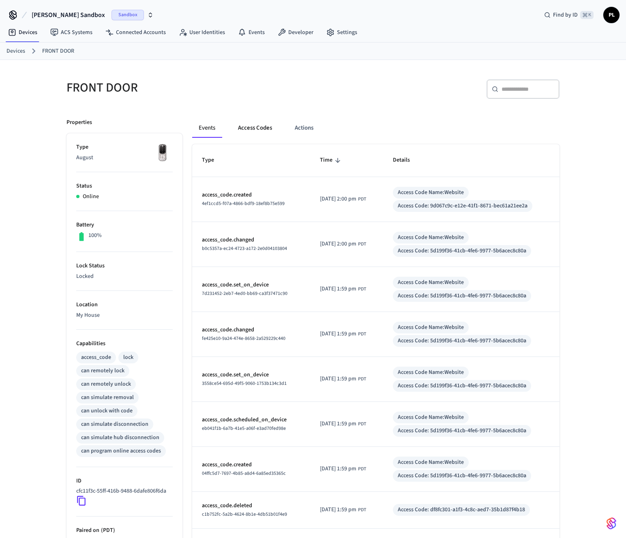
click at [242, 125] on button "Access Codes" at bounding box center [254, 127] width 47 height 19
click at [256, 131] on button "Access Codes" at bounding box center [254, 127] width 47 height 19
click at [261, 130] on button "Access Codes" at bounding box center [254, 127] width 47 height 19
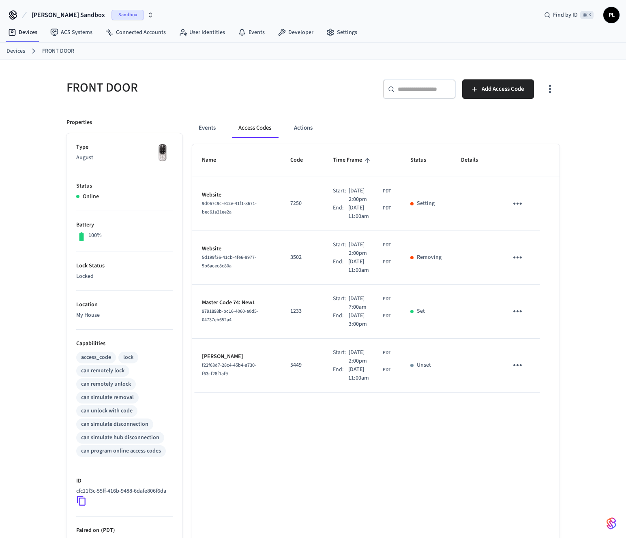
click at [519, 254] on icon "sticky table" at bounding box center [517, 257] width 13 height 13
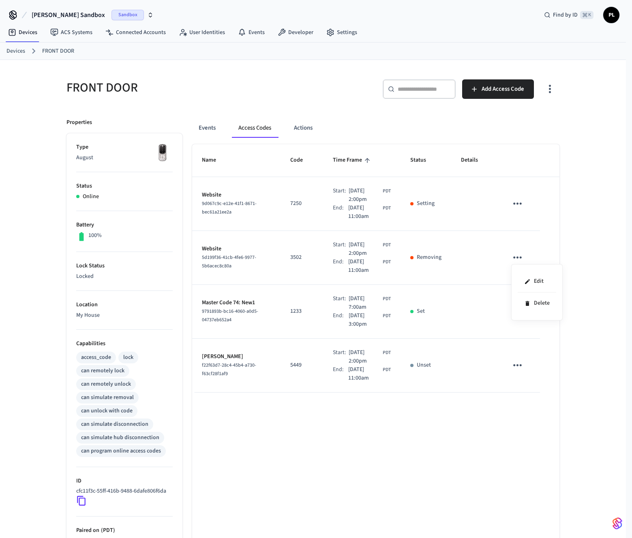
click at [576, 243] on div at bounding box center [316, 269] width 632 height 538
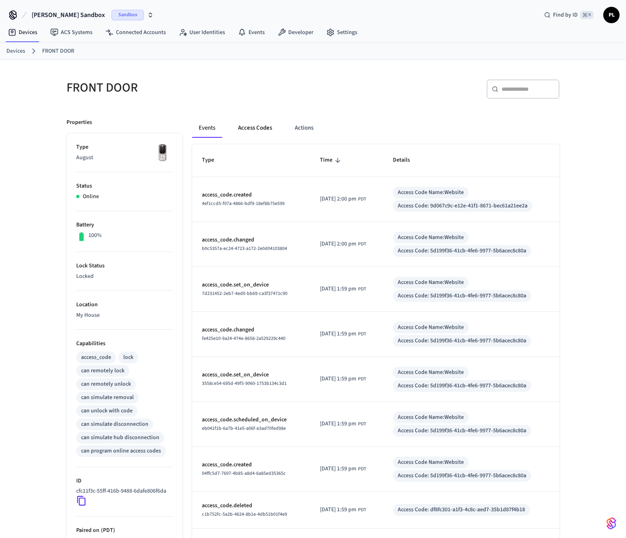
click at [250, 130] on button "Access Codes" at bounding box center [254, 127] width 47 height 19
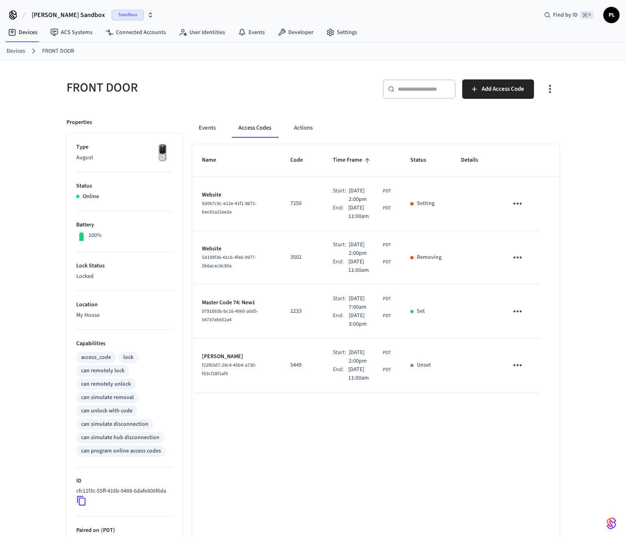
click at [411, 206] on div "Setting" at bounding box center [425, 203] width 31 height 9
drag, startPoint x: 429, startPoint y: 205, endPoint x: 452, endPoint y: 204, distance: 23.5
click at [451, 204] on tr "Website 9d067c9c-e12e-41f1-8671-bec61a21ee2a 7250 Start: [DATE] 2:00pm PDT End:…" at bounding box center [375, 204] width 367 height 54
click at [452, 204] on td "sticky table" at bounding box center [474, 204] width 47 height 54
click at [512, 207] on icon "sticky table" at bounding box center [517, 203] width 13 height 13
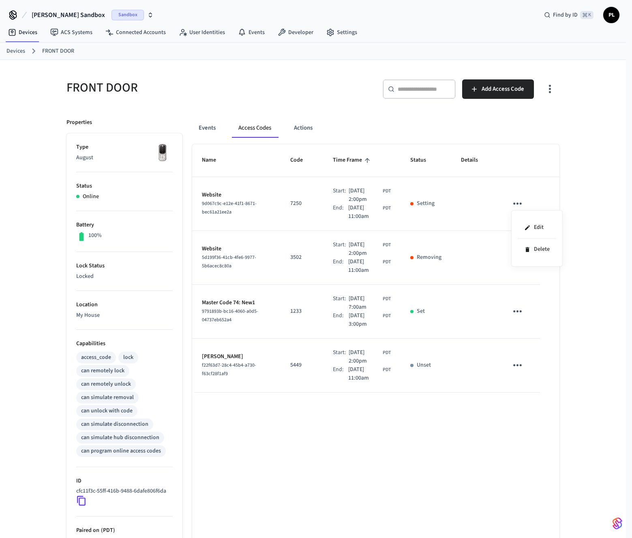
click at [580, 194] on div at bounding box center [316, 269] width 632 height 538
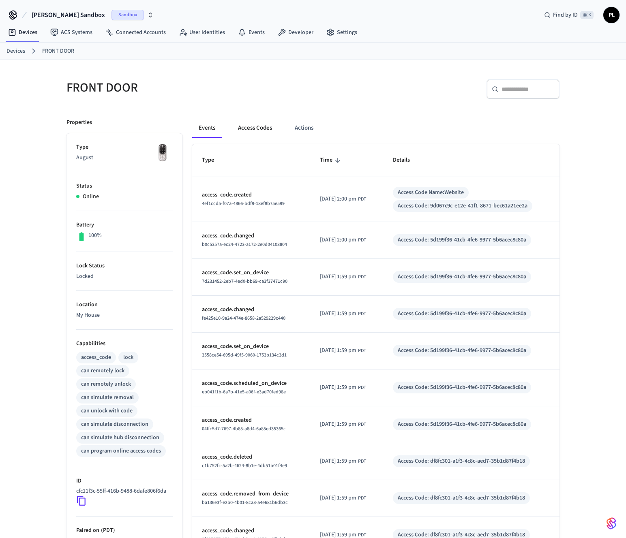
click at [242, 130] on button "Access Codes" at bounding box center [254, 127] width 47 height 19
